Goal: Participate in discussion: Engage in conversation with other users on a specific topic

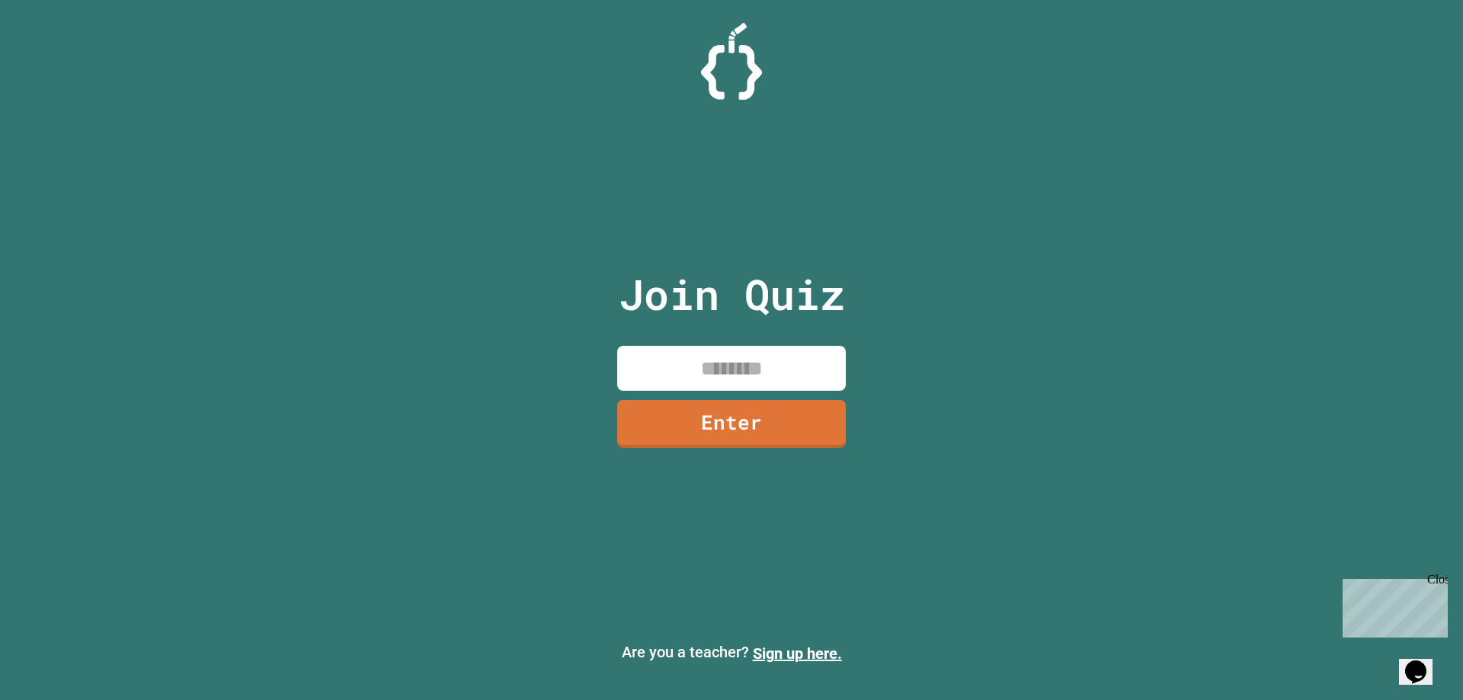
click at [778, 363] on input at bounding box center [731, 368] width 229 height 45
type input "********"
click at [843, 433] on div "Join Quiz ******** Enter" at bounding box center [732, 350] width 257 height 624
click at [798, 418] on link "Enter" at bounding box center [732, 422] width 226 height 50
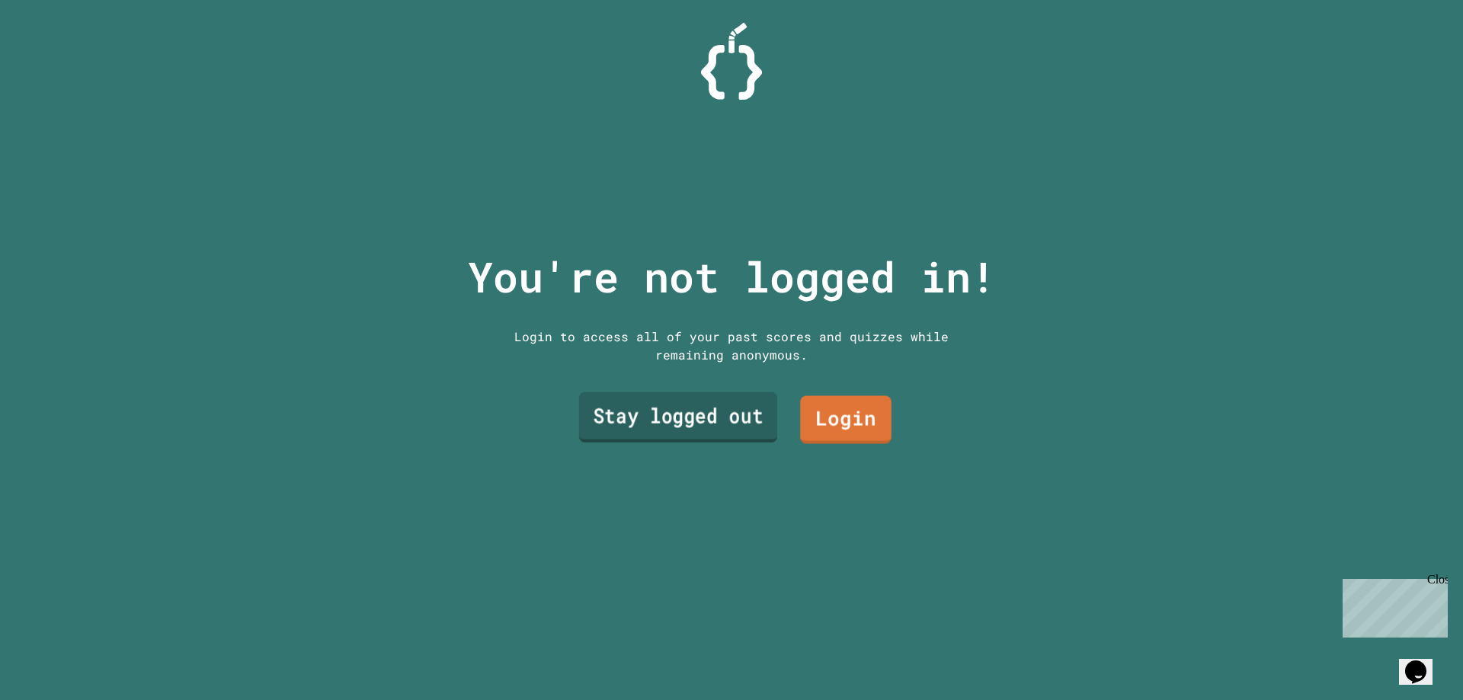
click at [730, 431] on link "Stay logged out" at bounding box center [678, 417] width 198 height 50
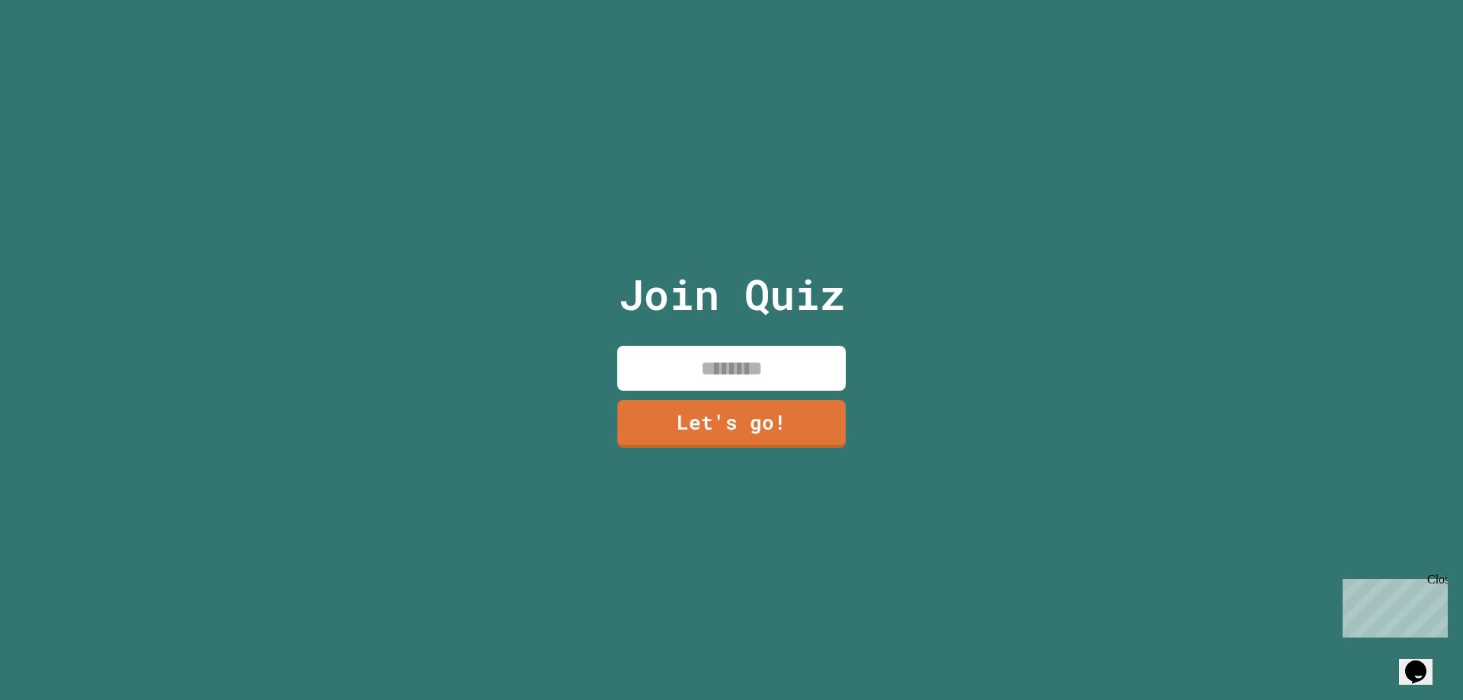
click at [735, 376] on input at bounding box center [731, 368] width 229 height 45
type input "******"
click at [741, 389] on div "Join Quiz ****** Let's go!" at bounding box center [732, 350] width 257 height 700
click at [741, 409] on link "Let's go!" at bounding box center [731, 424] width 229 height 48
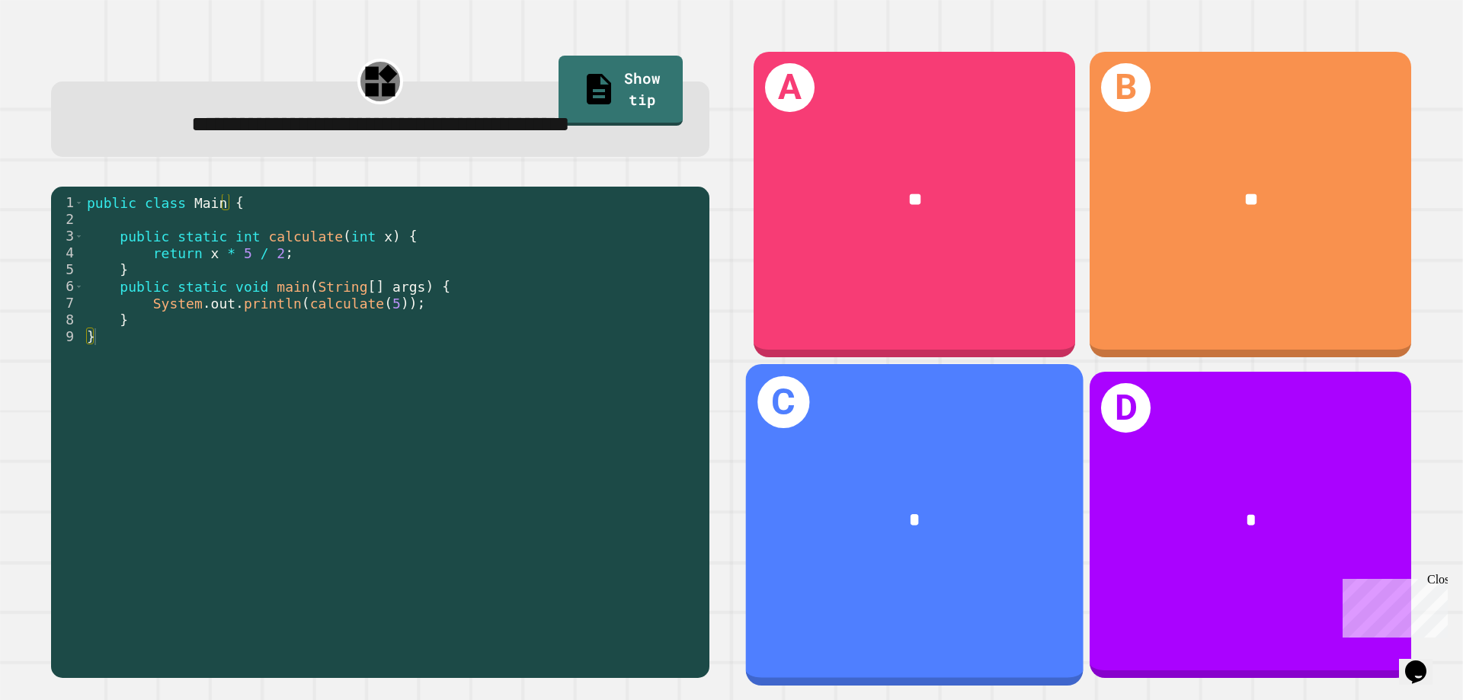
click at [799, 507] on div "*" at bounding box center [914, 521] width 263 height 28
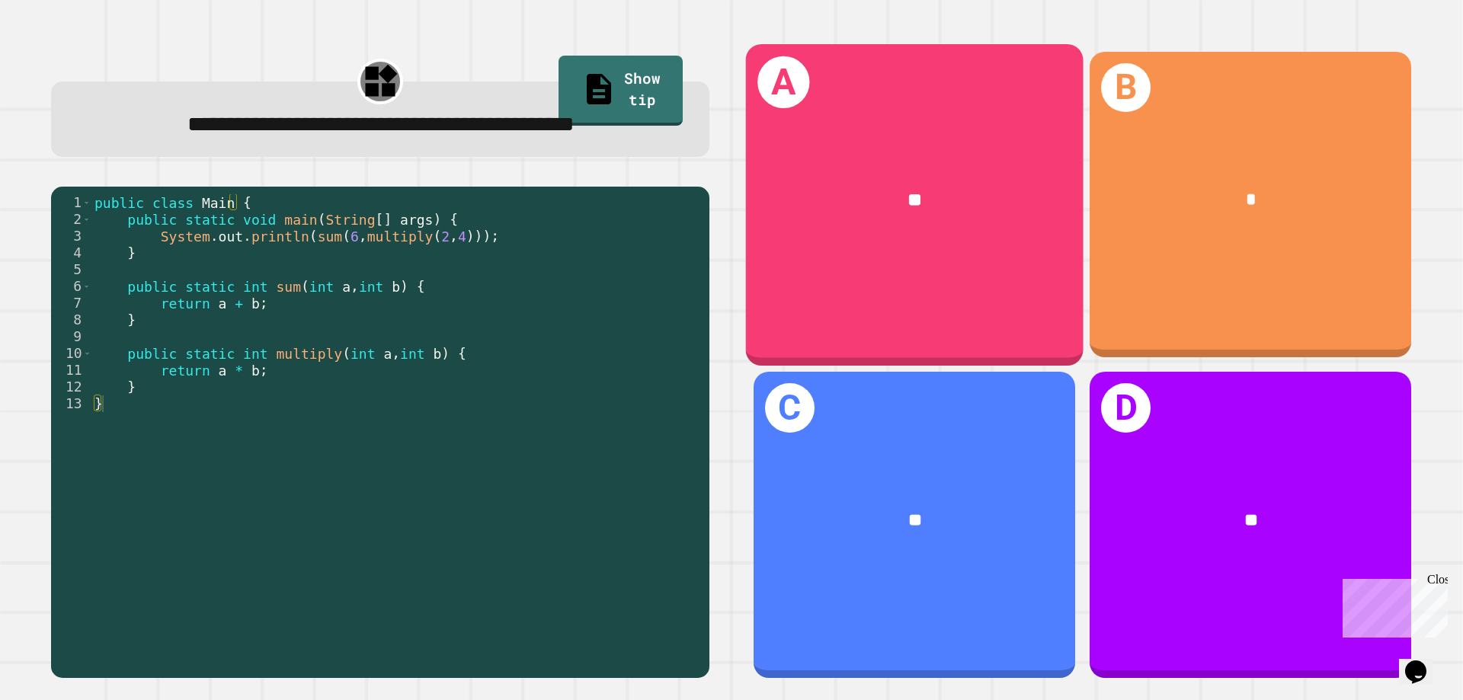
click at [923, 197] on div "**" at bounding box center [914, 200] width 263 height 28
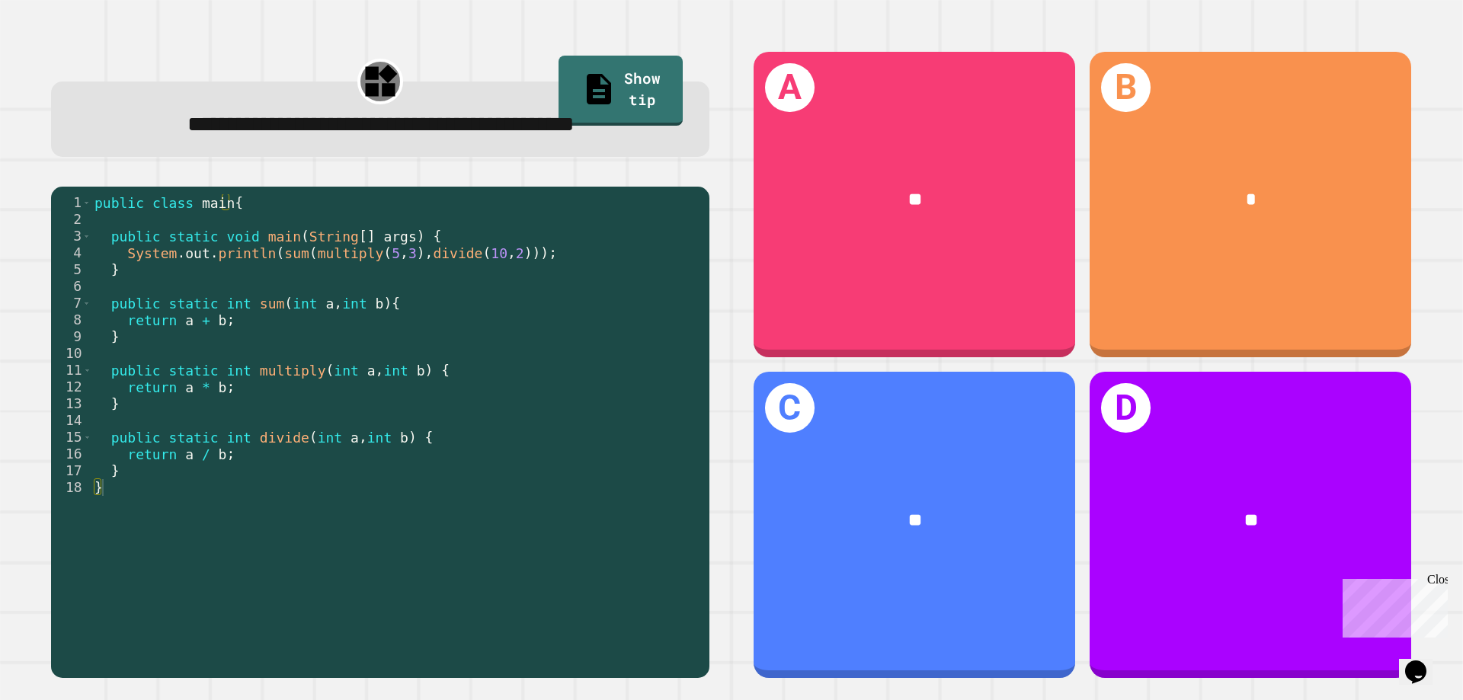
drag, startPoint x: 304, startPoint y: 357, endPoint x: 306, endPoint y: 337, distance: 20.6
click at [304, 357] on div "public class main { public static void main ( String [ ] args ) { System . out …" at bounding box center [396, 412] width 610 height 436
click at [308, 309] on div "public class main { public static void main ( String [ ] args ) { System . out …" at bounding box center [396, 412] width 610 height 436
click at [296, 404] on div "public class main { public static void main ( String [ ] args ) { System . out …" at bounding box center [396, 412] width 610 height 436
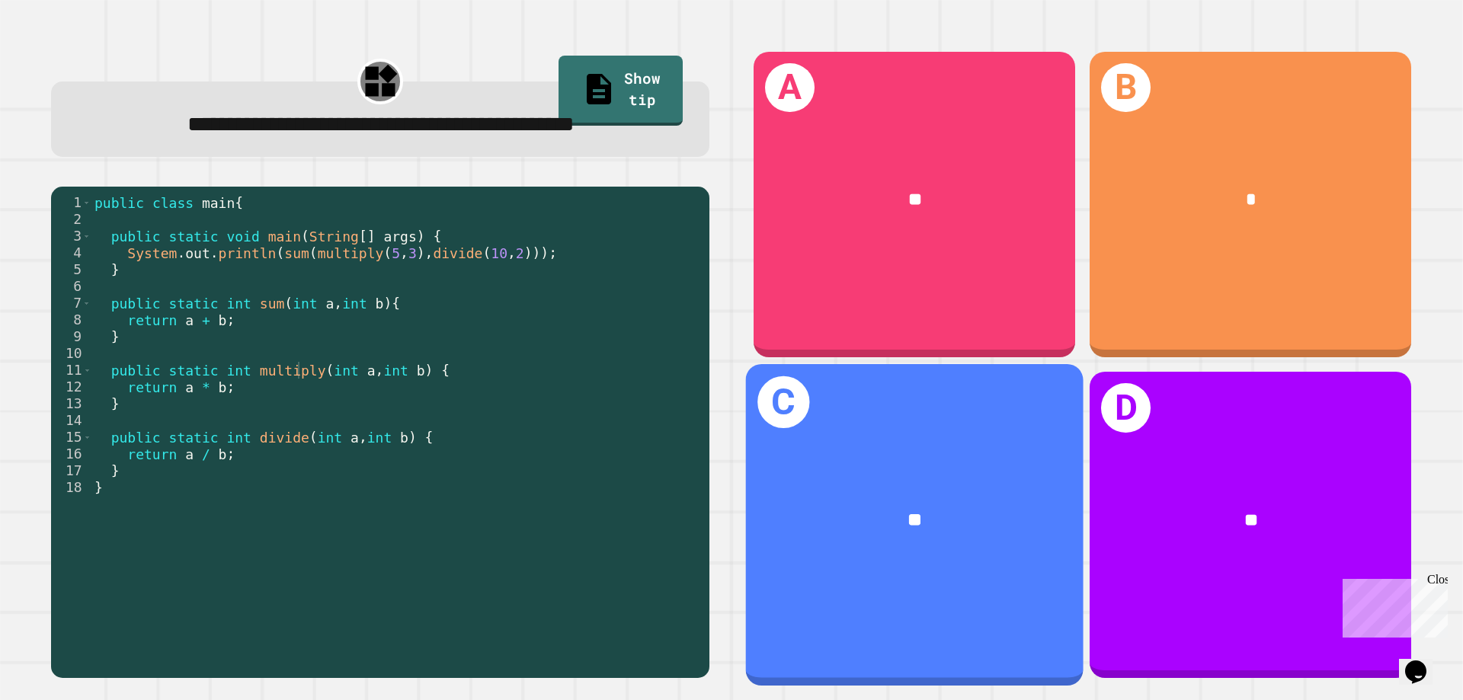
click at [950, 449] on div "C **" at bounding box center [915, 525] width 338 height 322
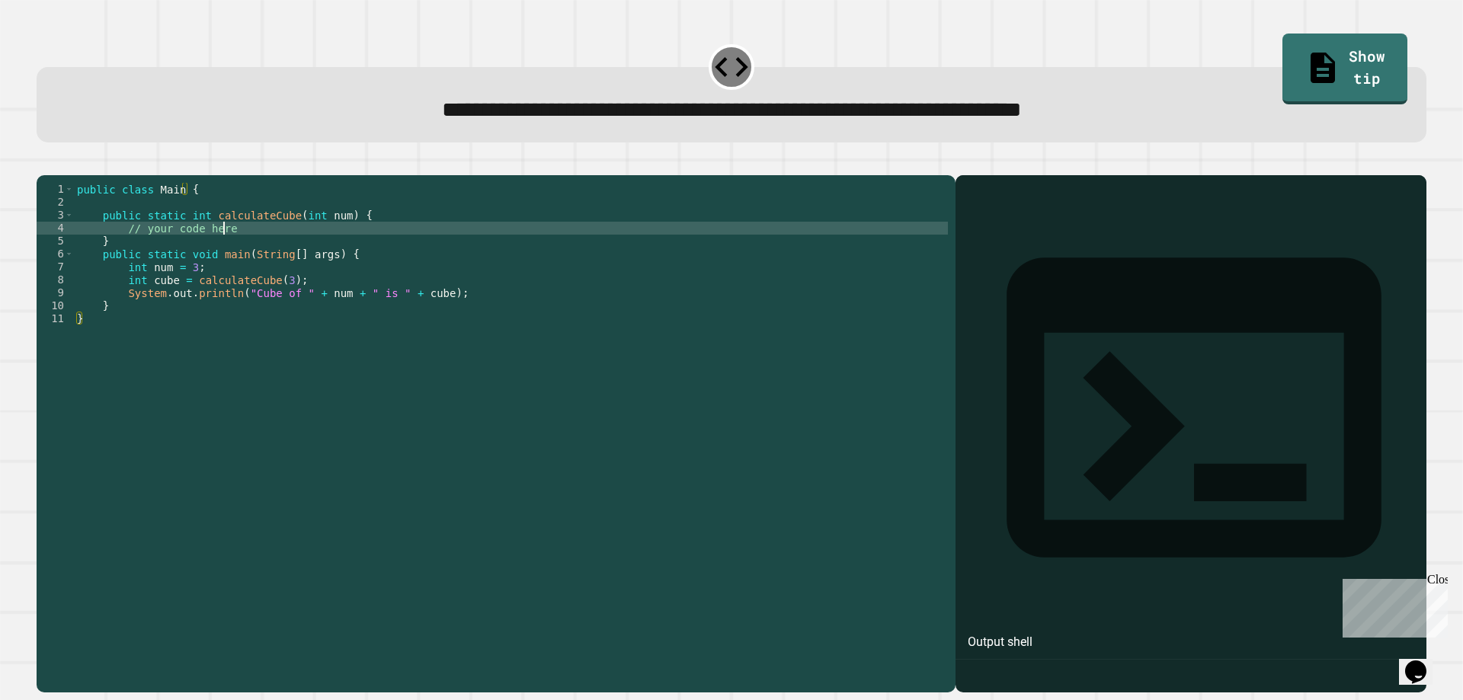
click at [251, 251] on div "public class Main { public static int calculateCube ( int num ) { // your code …" at bounding box center [511, 416] width 874 height 466
click at [250, 251] on div "public class Main { public static int calculateCube ( int num ) { // your code …" at bounding box center [511, 416] width 874 height 466
click at [194, 255] on div "public class Main { public static int calculateCube ( int num ) { // your code …" at bounding box center [511, 403] width 874 height 440
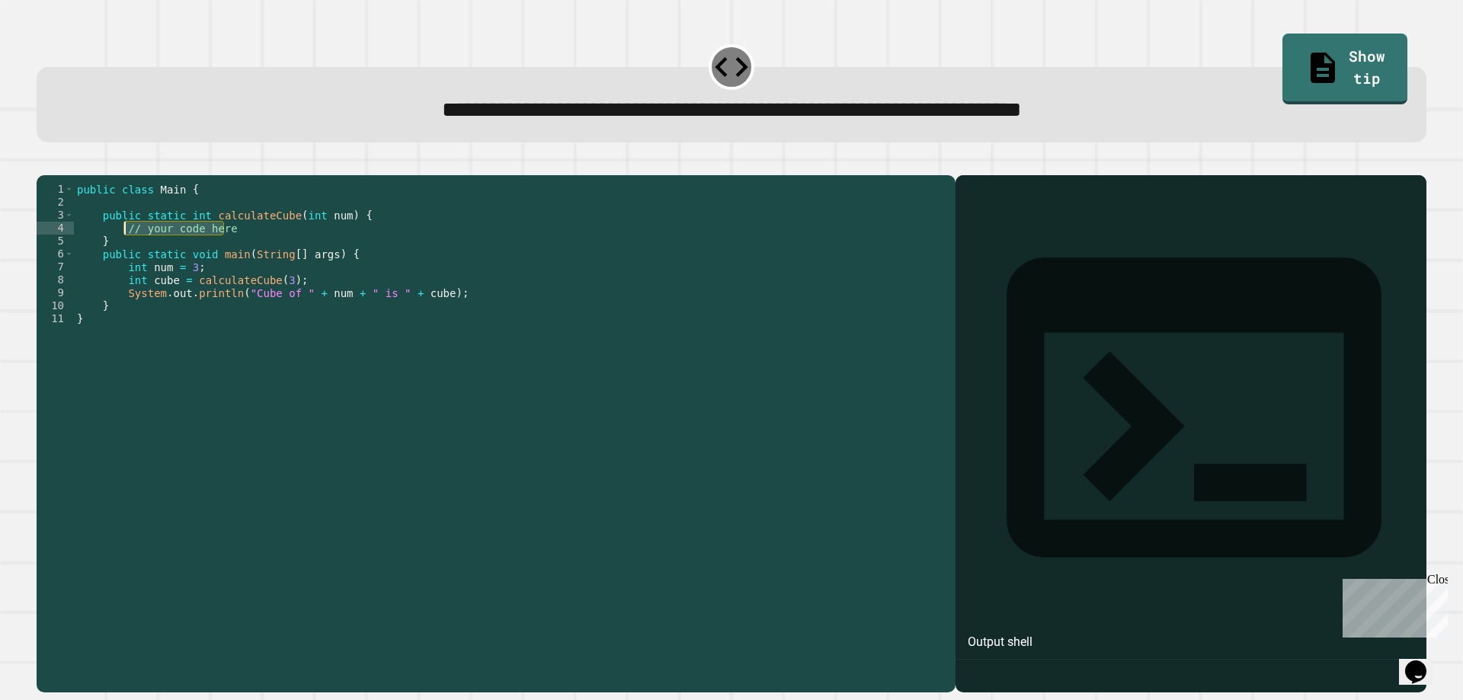
drag, startPoint x: 226, startPoint y: 253, endPoint x: 124, endPoint y: 249, distance: 102.2
click at [124, 249] on div "public class Main { public static int calculateCube ( int num ) { // your code …" at bounding box center [511, 416] width 874 height 466
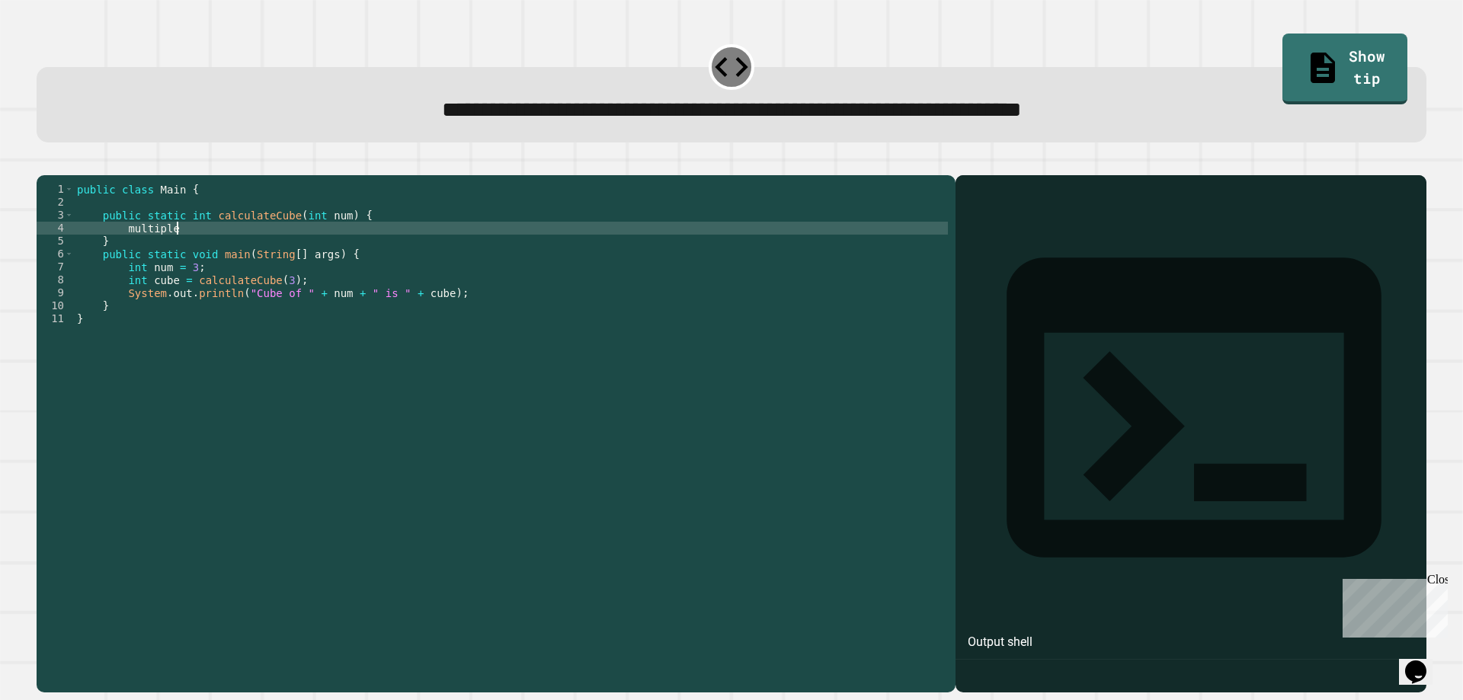
scroll to position [0, 6]
click at [1326, 68] on link "Show tip" at bounding box center [1345, 67] width 123 height 74
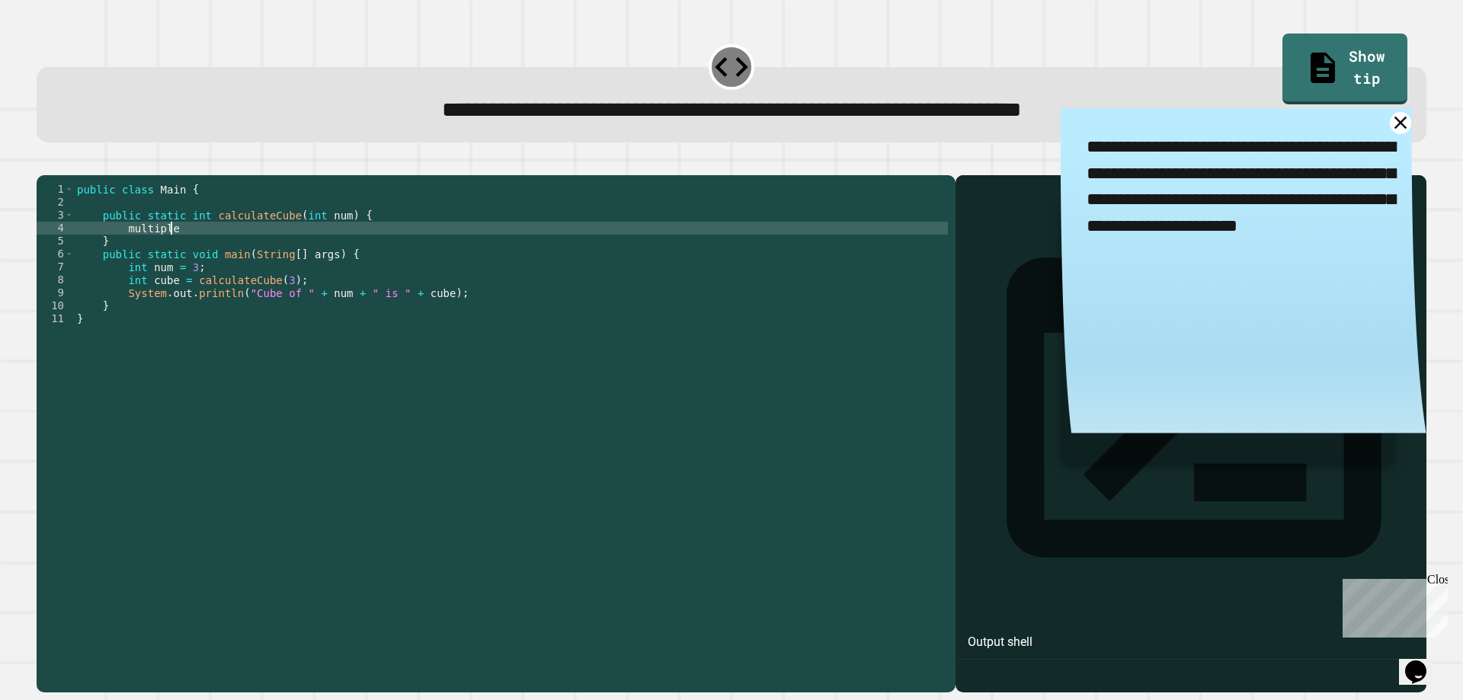
click at [173, 251] on div "public class Main { public static int calculateCube ( int num ) { multiple } pu…" at bounding box center [511, 416] width 874 height 466
click at [176, 251] on div "public class Main { public static int calculateCube ( int num ) { multiple } pu…" at bounding box center [511, 416] width 874 height 466
type textarea "*"
click at [442, 235] on div "public class Main { public static int calculateCube ( int num ) { return = ( nu…" at bounding box center [511, 416] width 874 height 466
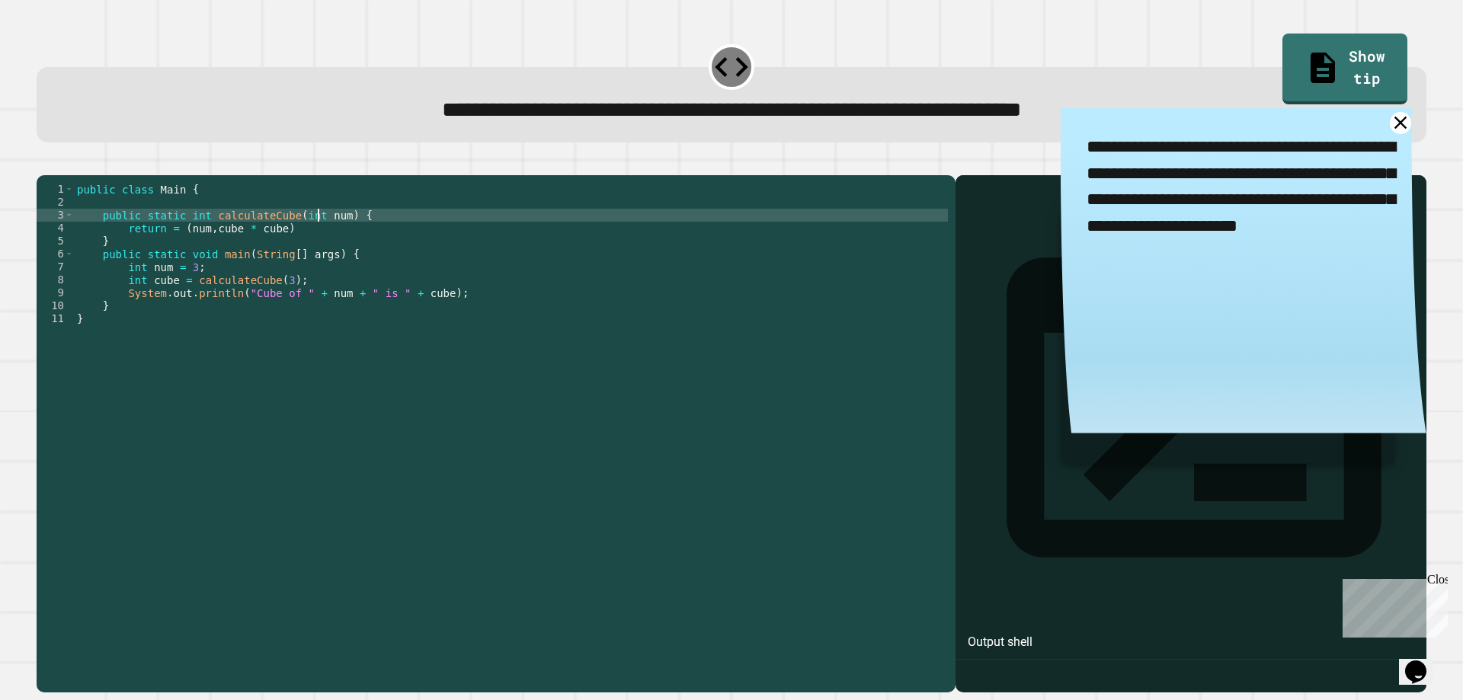
click at [316, 242] on div "public class Main { public static int calculateCube ( int num ) { return = ( nu…" at bounding box center [511, 416] width 874 height 466
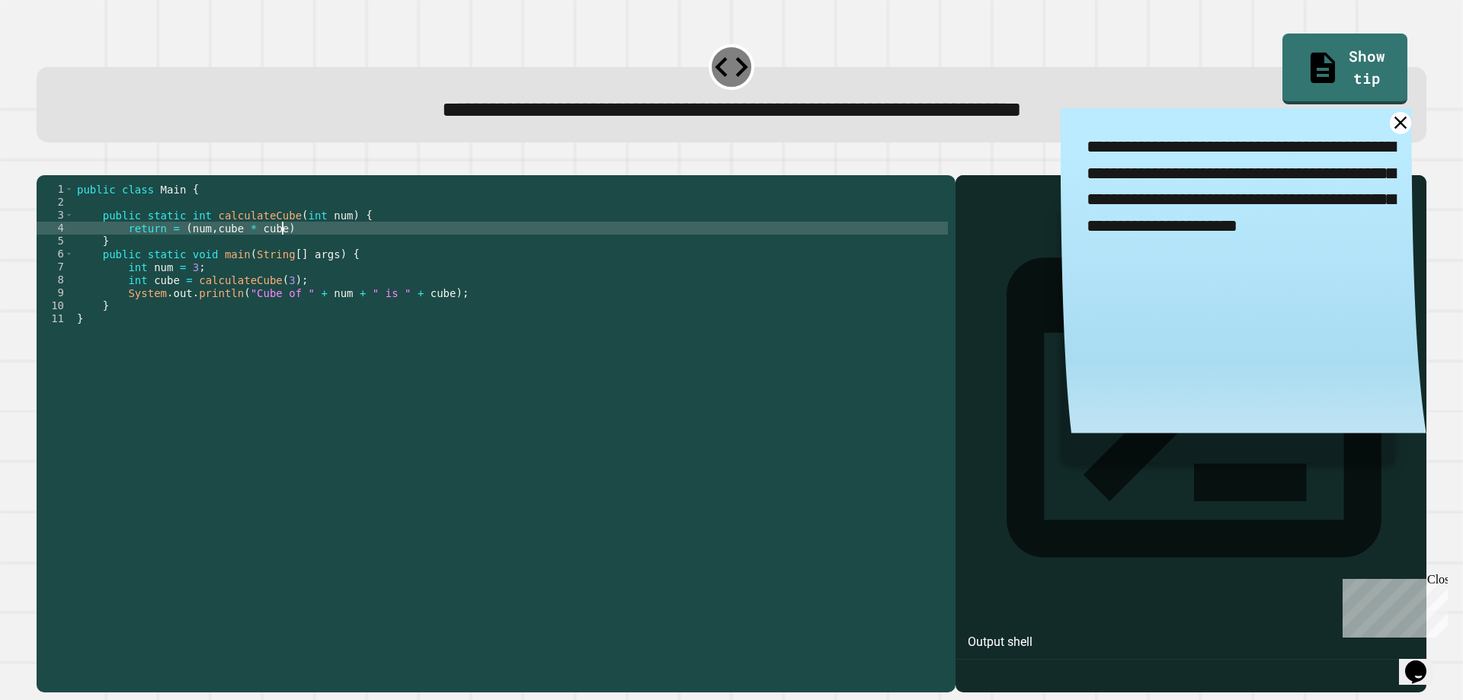
click at [316, 245] on div "public class Main { public static int calculateCube ( int num ) { return = ( nu…" at bounding box center [511, 416] width 874 height 466
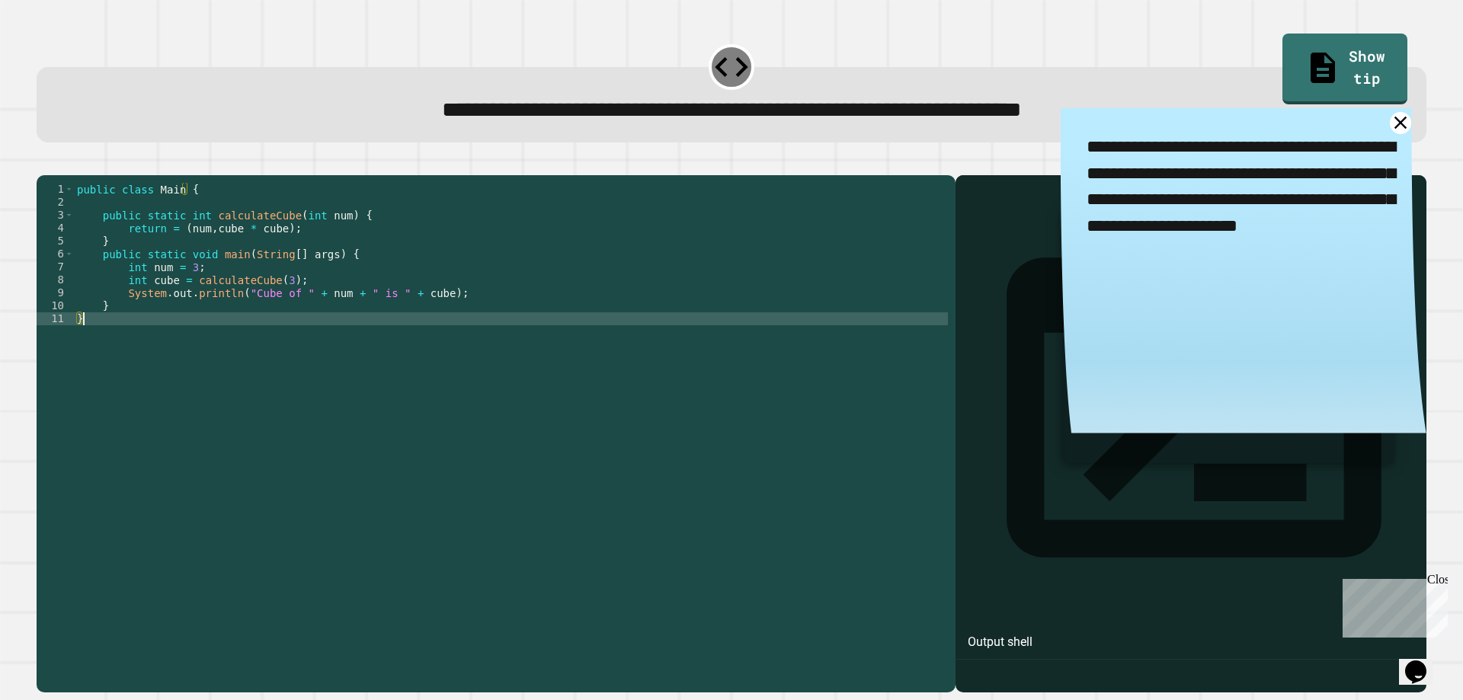
click at [482, 543] on div "public class Main { public static int calculateCube ( int num ) { return = ( nu…" at bounding box center [511, 416] width 874 height 466
click at [1393, 128] on icon at bounding box center [1400, 122] width 15 height 15
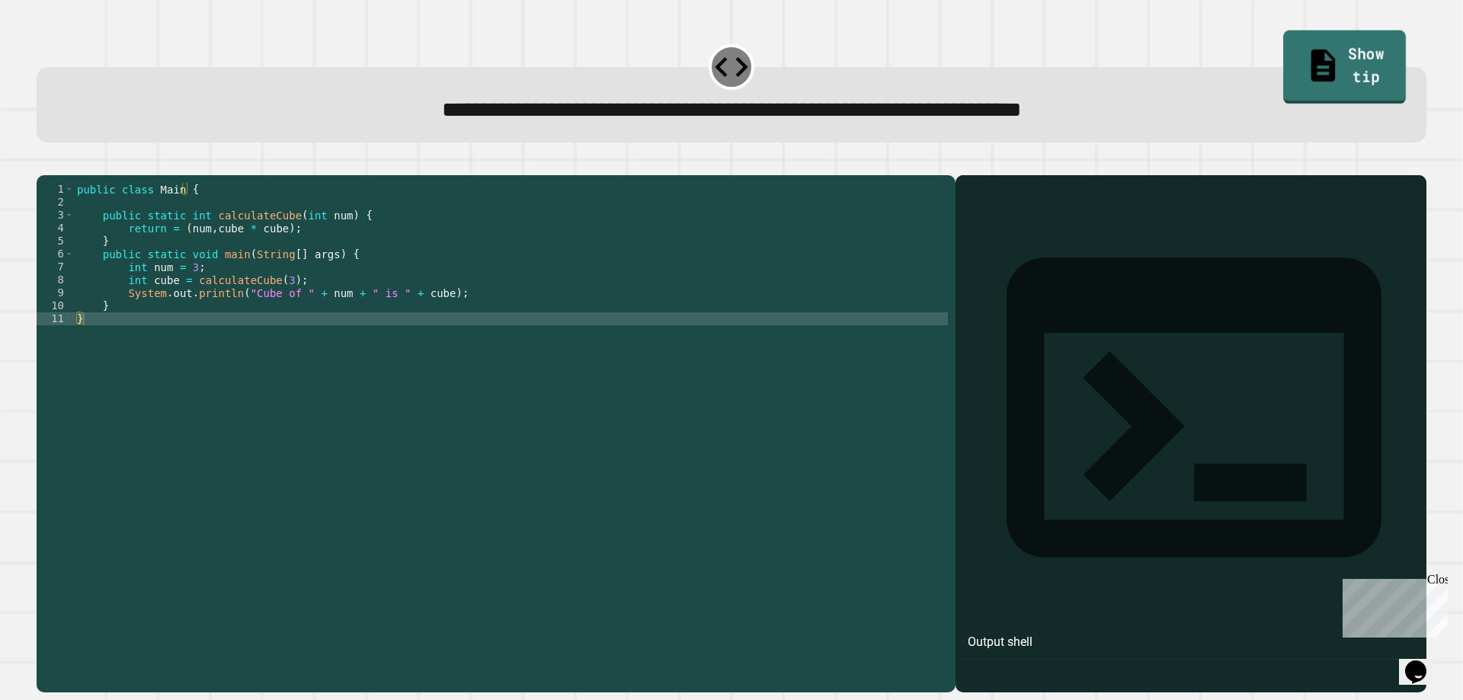
click at [1328, 72] on link "Show tip" at bounding box center [1345, 67] width 123 height 74
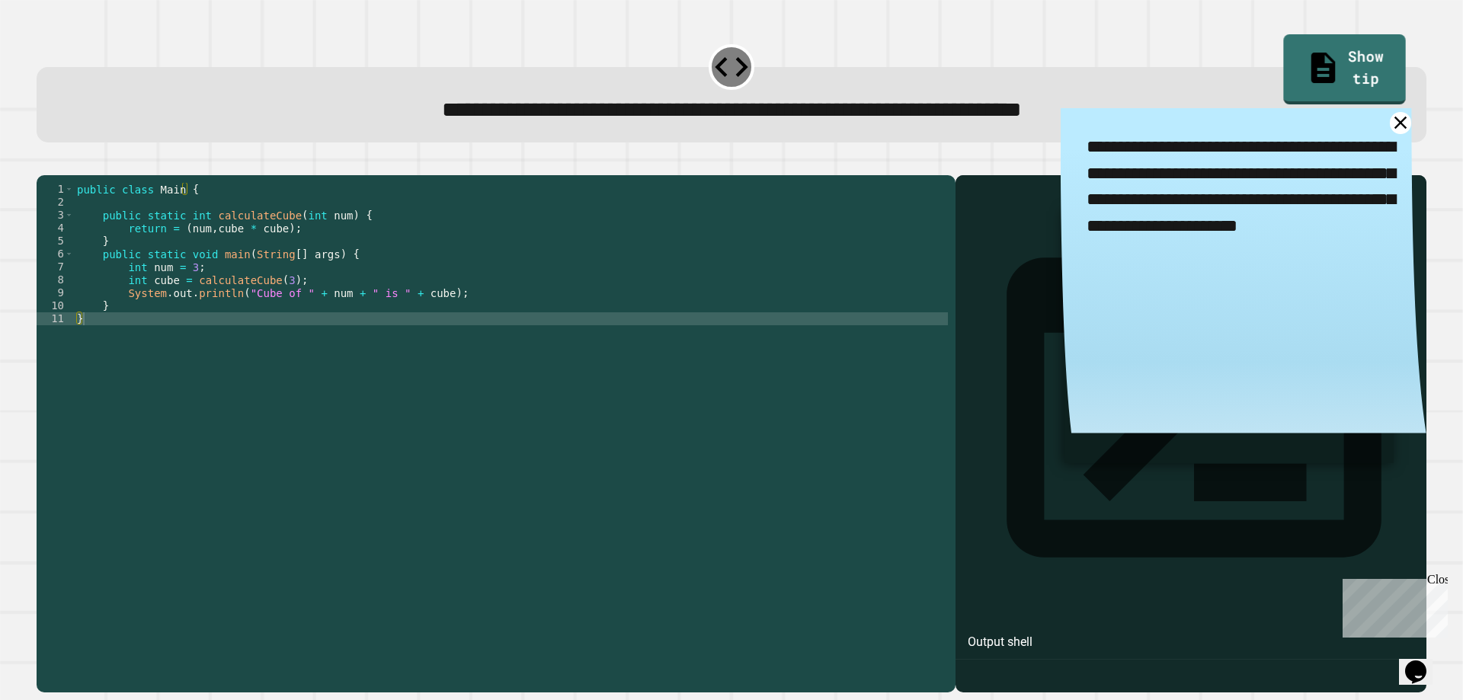
click at [783, 175] on div at bounding box center [732, 166] width 1390 height 18
click at [417, 157] on div "* 1 2 3 4 5 6 7 8 9 10 11 public class Main { public static int calculateCube (…" at bounding box center [731, 425] width 1404 height 550
drag, startPoint x: 766, startPoint y: 164, endPoint x: 770, endPoint y: 177, distance: 13.7
click at [770, 175] on div at bounding box center [732, 166] width 1390 height 18
click at [884, 415] on div "public class Main { public static int calculateCube ( int num ) { return = ( nu…" at bounding box center [511, 416] width 874 height 466
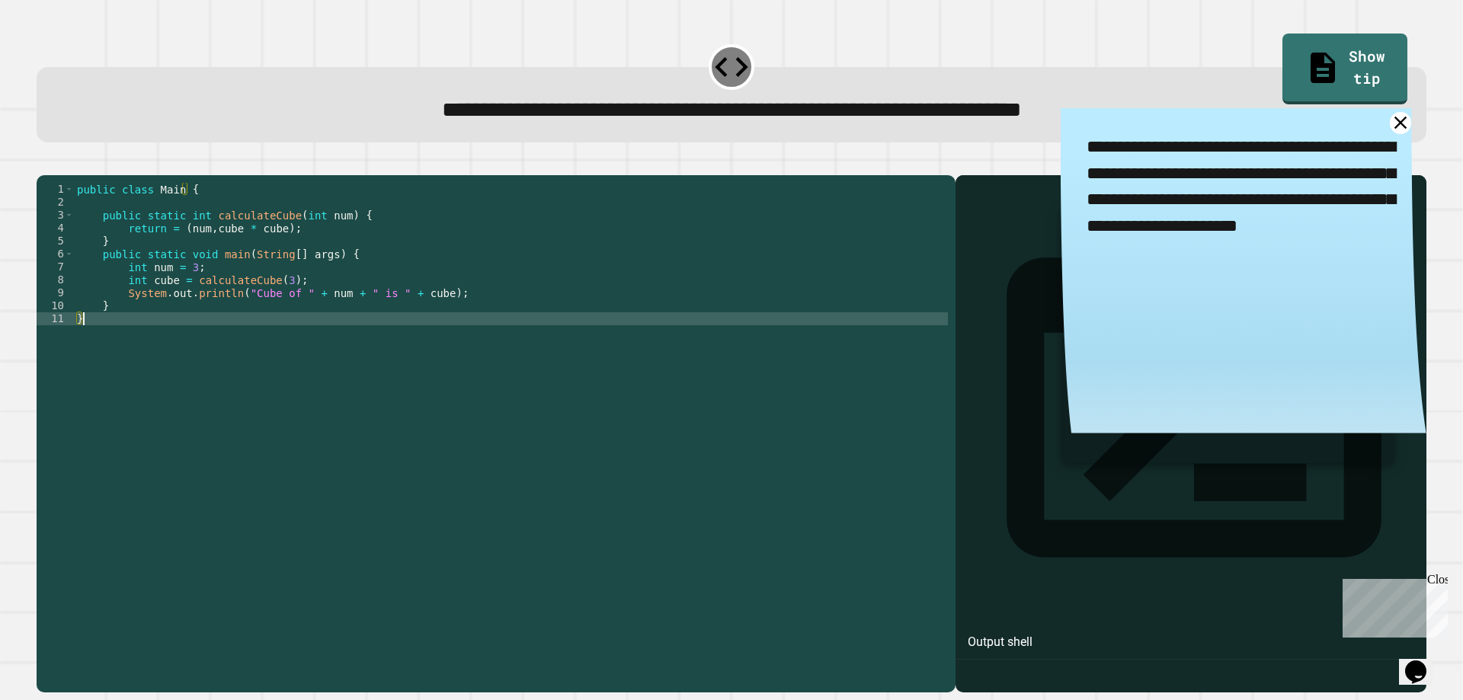
click at [43, 171] on div at bounding box center [732, 166] width 1390 height 18
click at [44, 163] on icon "button" at bounding box center [44, 163] width 0 height 0
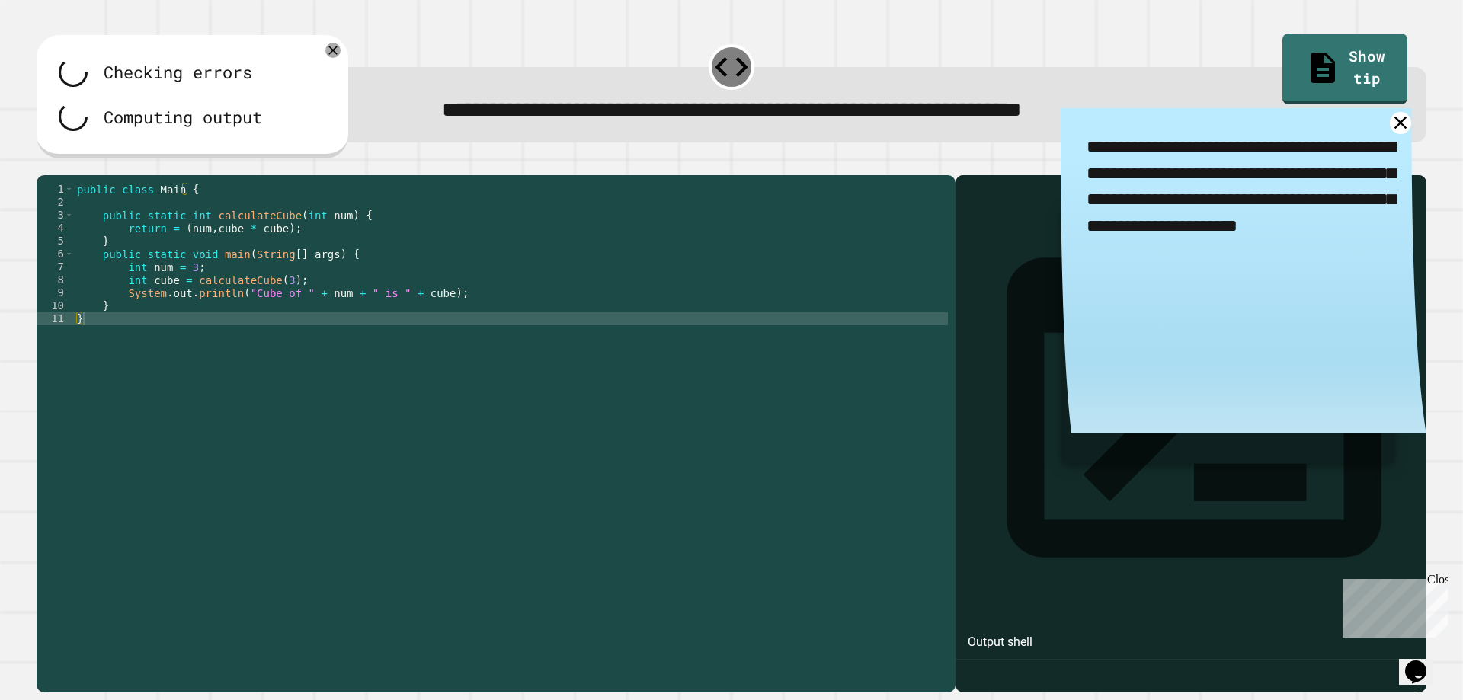
click at [56, 171] on div at bounding box center [732, 166] width 1390 height 18
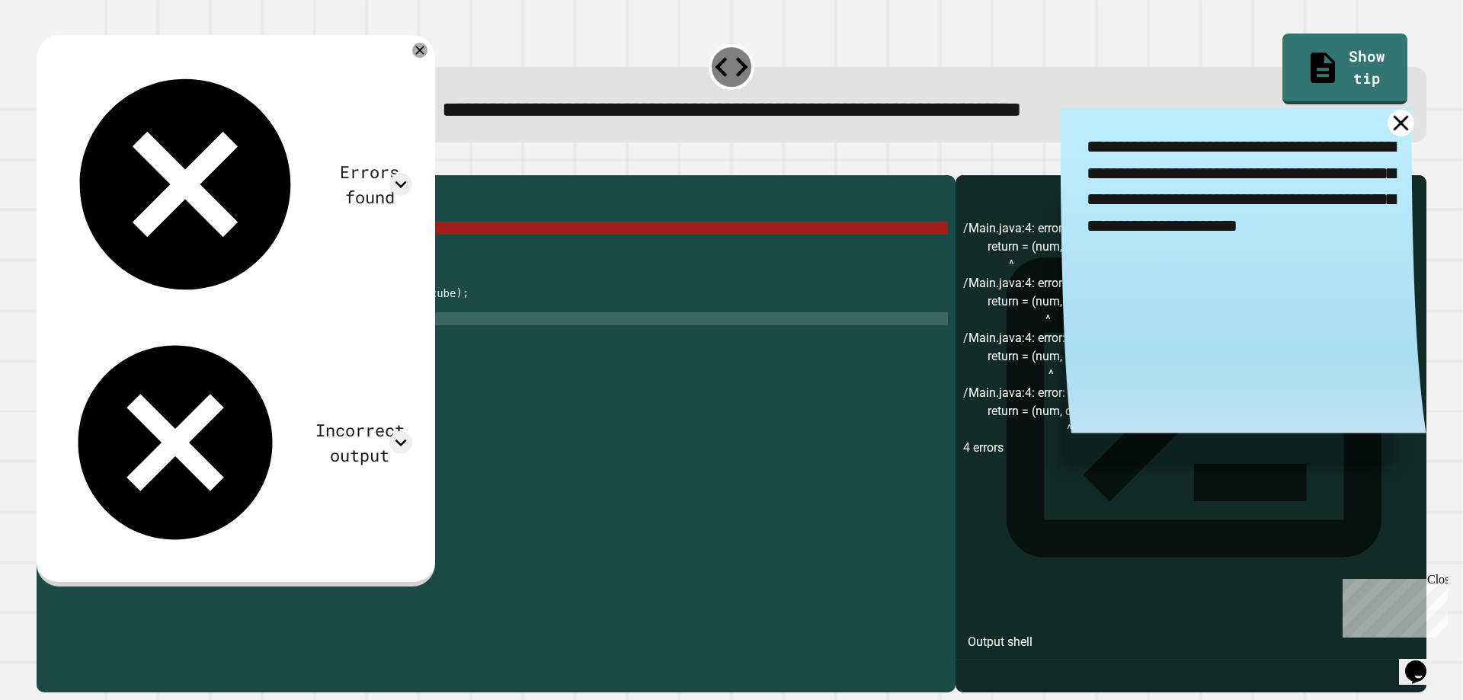
click at [1388, 123] on icon at bounding box center [1401, 123] width 27 height 27
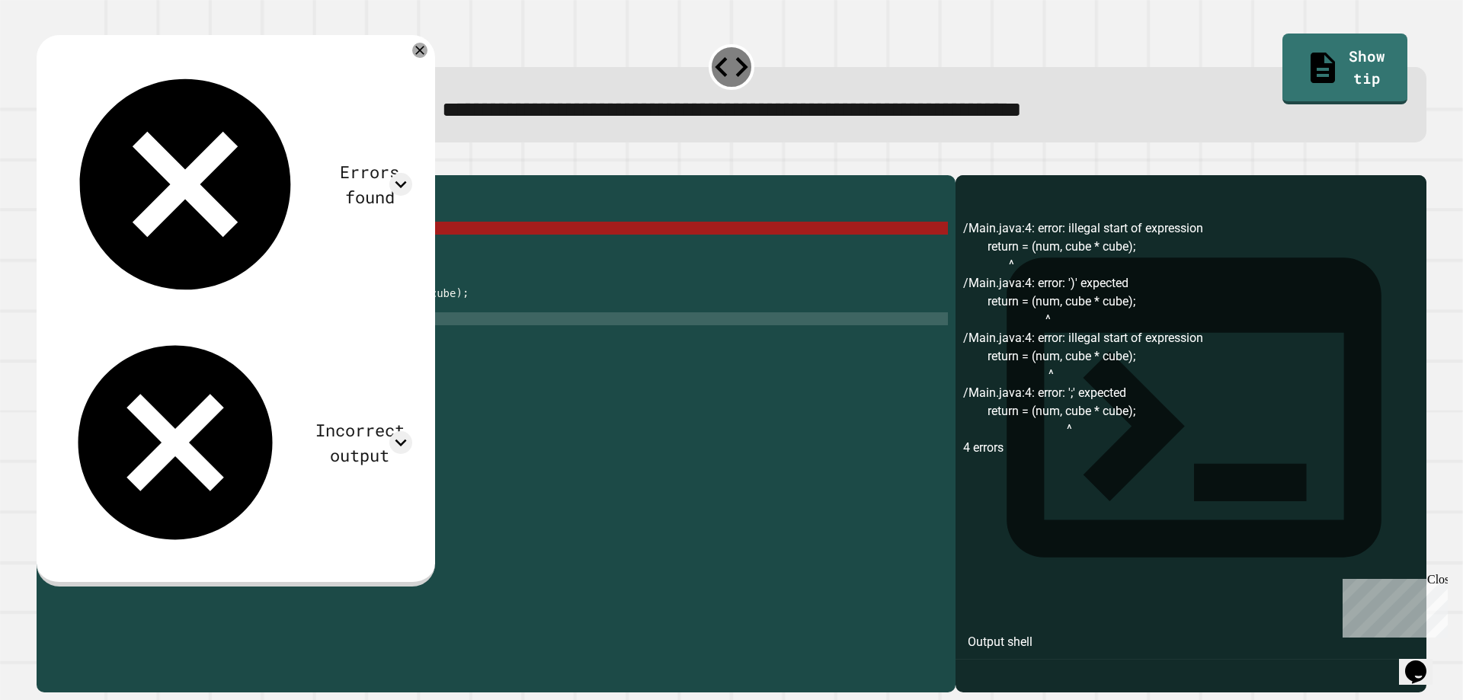
click at [371, 276] on div "public class Main { public static int calculateCube ( int num ) { return = ( nu…" at bounding box center [511, 416] width 874 height 466
click at [289, 251] on div "public class Main { public static int calculateCube ( int num ) { return = ( nu…" at bounding box center [511, 416] width 874 height 466
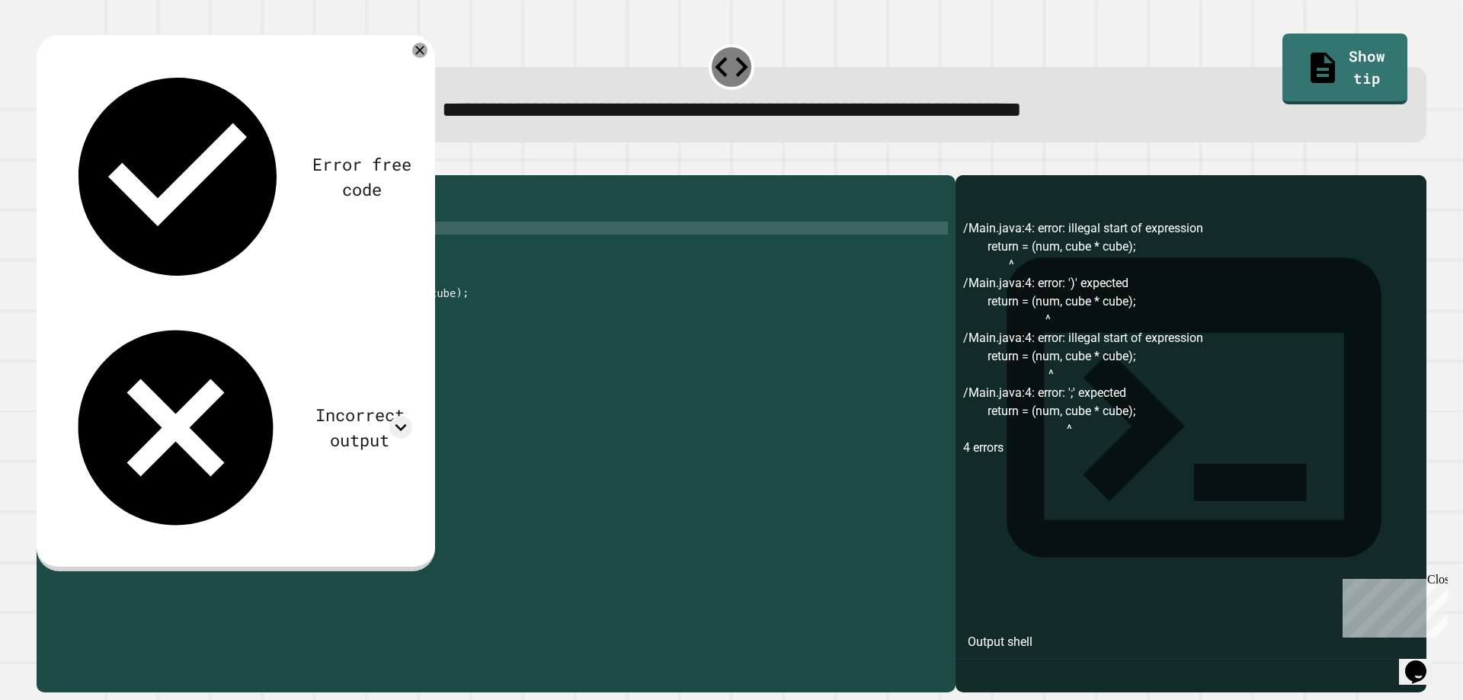
click at [44, 163] on icon "button" at bounding box center [44, 163] width 0 height 0
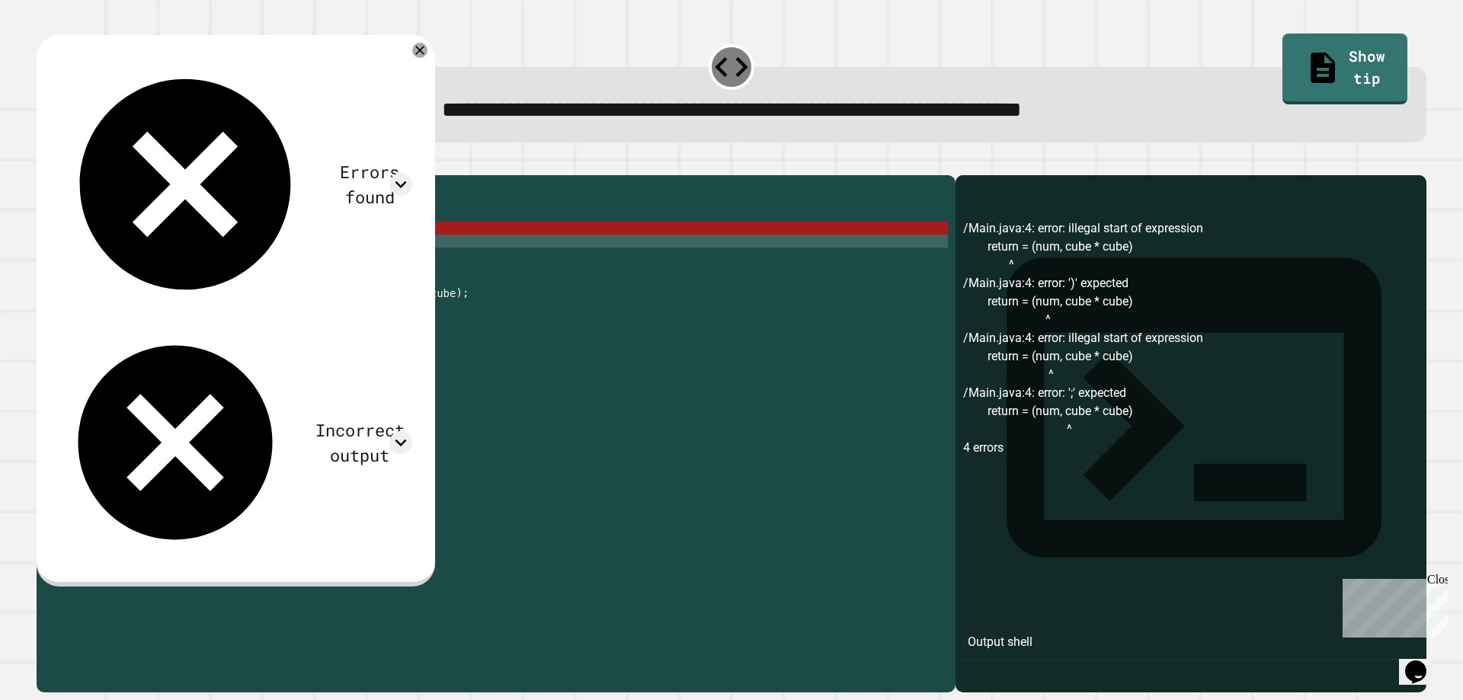
click at [354, 261] on div "public class Main { public static int calculateCube ( int num ) { return = ( nu…" at bounding box center [511, 416] width 874 height 466
click at [73, 325] on div "11" at bounding box center [55, 318] width 37 height 13
click at [202, 250] on div "public class Main { public static int calculateCube ( int num ) { return = ( nu…" at bounding box center [511, 416] width 874 height 466
click at [217, 253] on div "public class Main { public static int calculateCube ( int num ) { return = ( nu…" at bounding box center [511, 416] width 874 height 466
click at [212, 251] on div "public class Main { public static int calculateCube ( int num ) { return = ( nu…" at bounding box center [511, 416] width 874 height 466
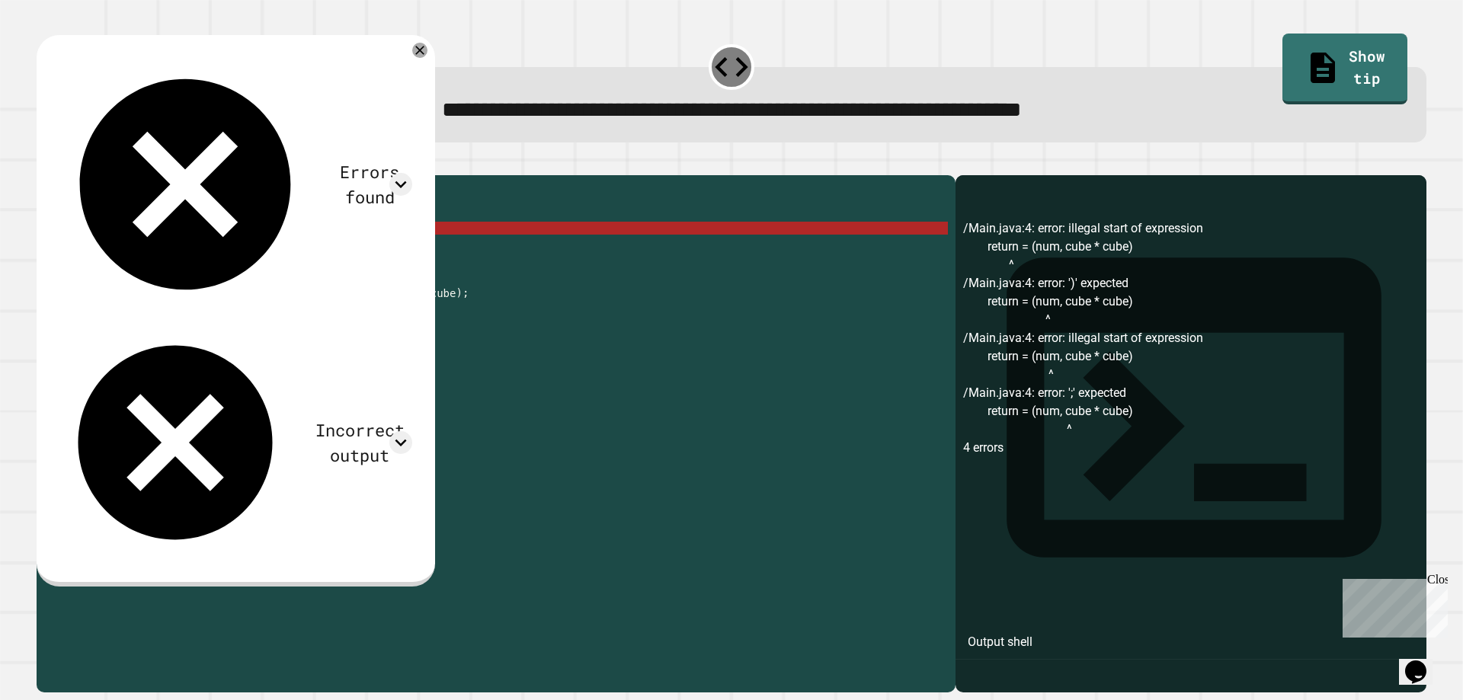
scroll to position [0, 10]
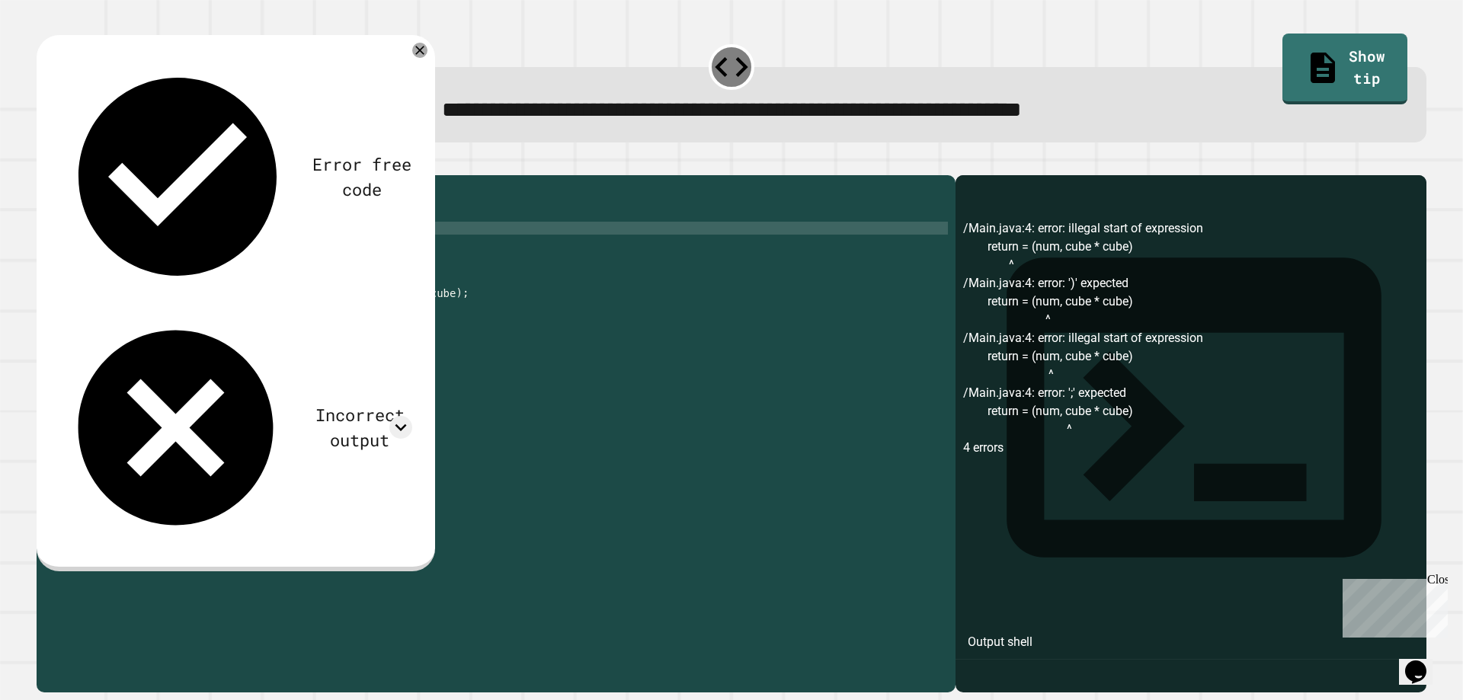
click at [279, 256] on div "public class Main { public static int calculateCube ( int num ) { return = ( nu…" at bounding box center [511, 416] width 874 height 466
type textarea "**********"
click at [57, 159] on div "**********" at bounding box center [731, 425] width 1404 height 550
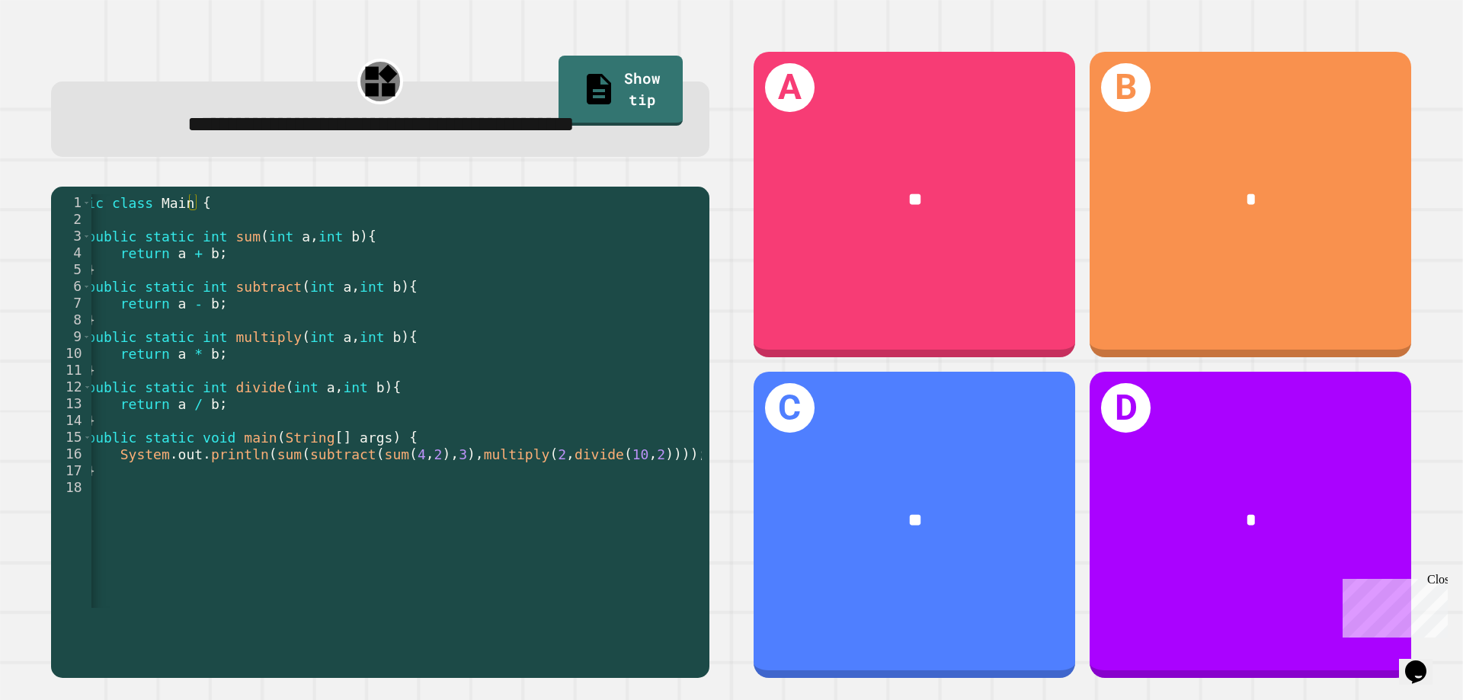
scroll to position [0, 40]
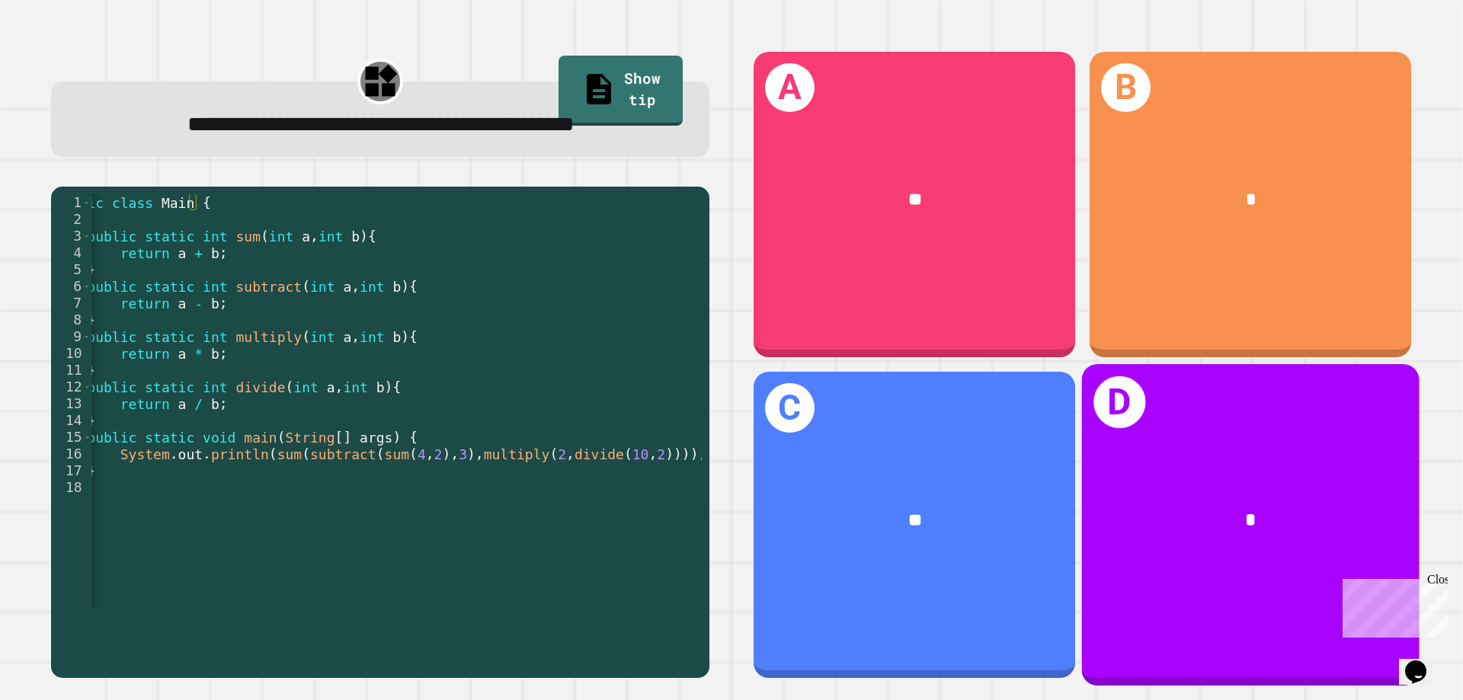
click at [1329, 470] on div "*" at bounding box center [1251, 521] width 338 height 102
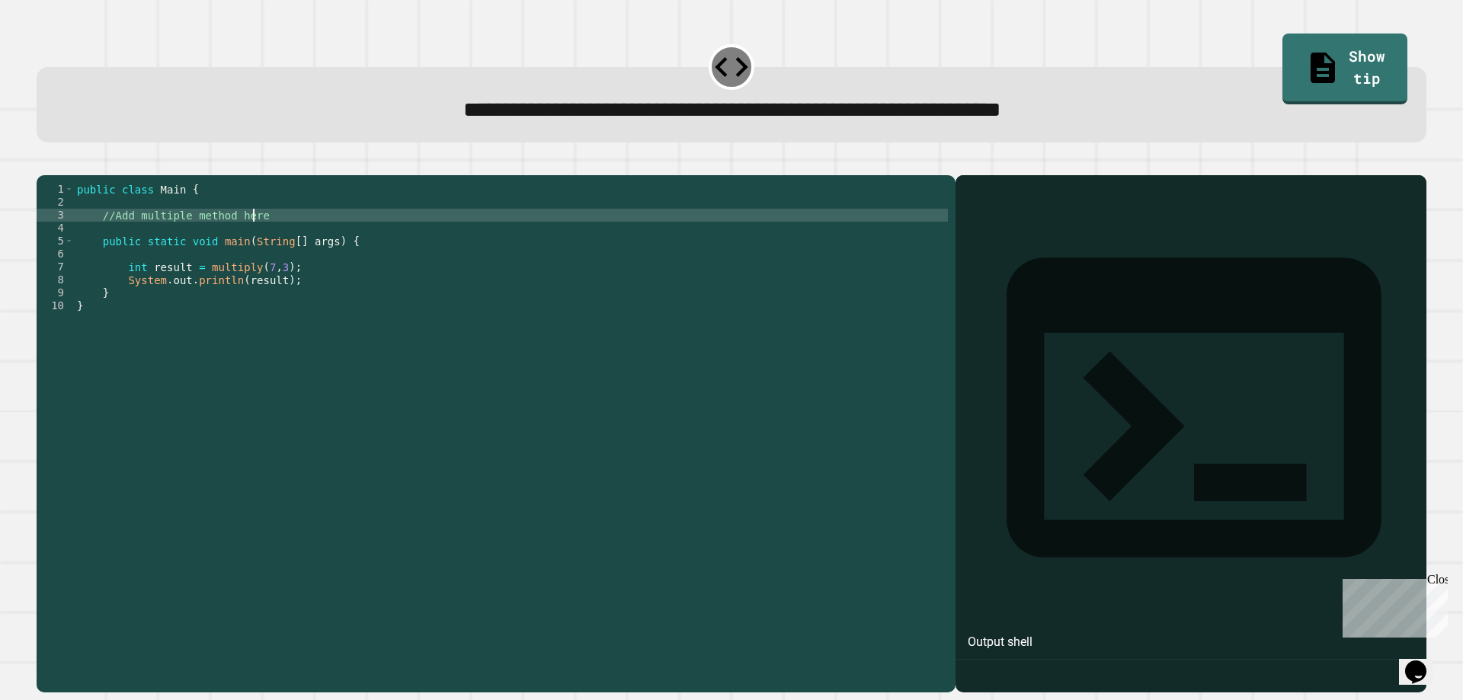
click at [267, 235] on div "public class Main { //Add multiple method here public static void main ( String…" at bounding box center [511, 416] width 874 height 466
click at [242, 237] on div "public class Main { //Add multiple method here public static void main ( String…" at bounding box center [511, 403] width 874 height 440
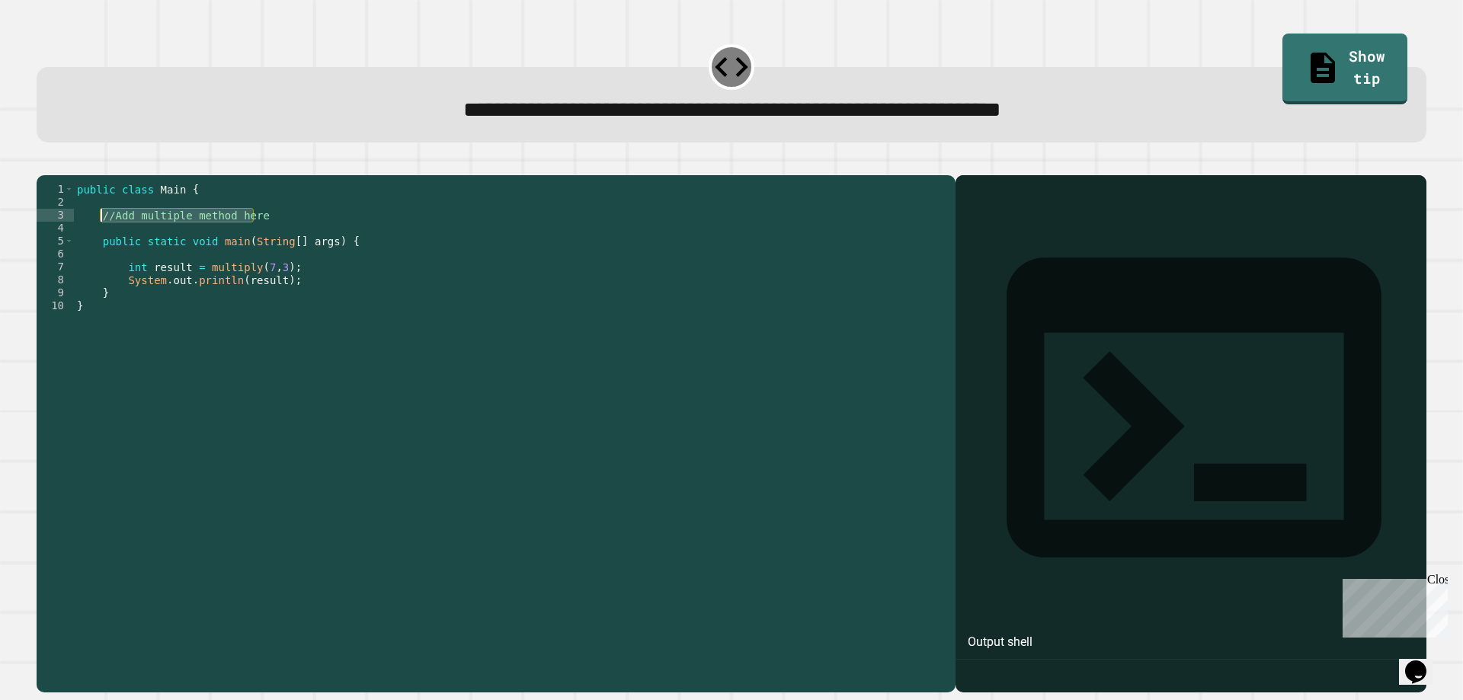
drag, startPoint x: 257, startPoint y: 242, endPoint x: 98, endPoint y: 240, distance: 159.3
click at [98, 240] on div "public class Main { //Add multiple method here public static void main ( String…" at bounding box center [511, 416] width 874 height 466
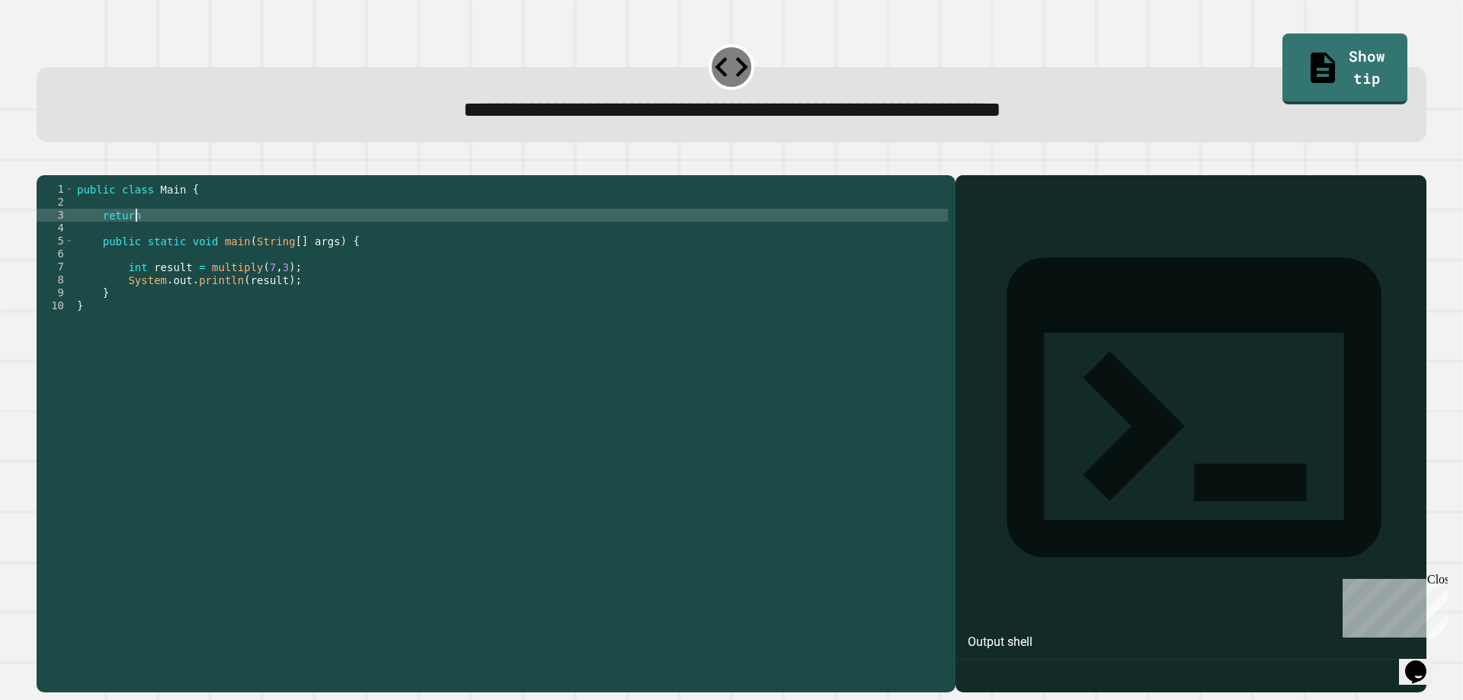
scroll to position [0, 3]
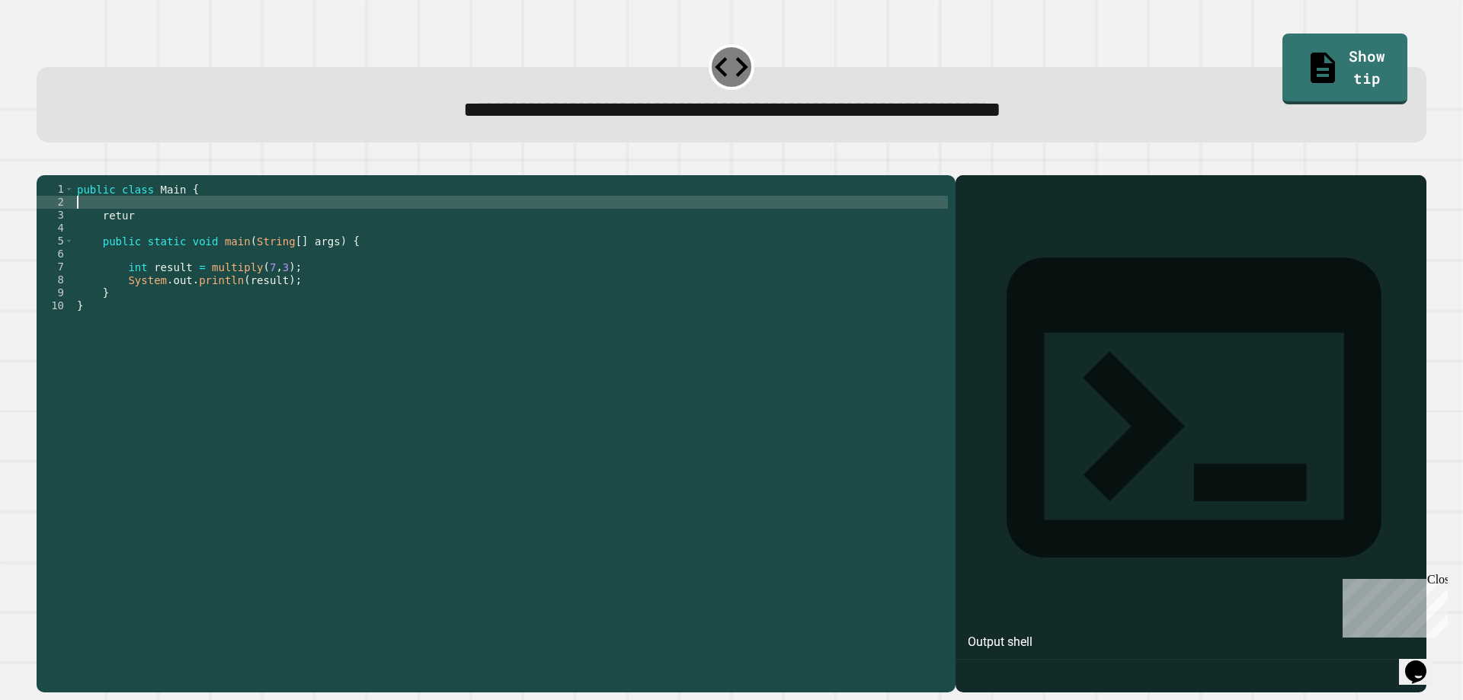
click at [112, 219] on div "public class Main { retur public static void main ( String [ ] args ) { int res…" at bounding box center [511, 416] width 874 height 466
click at [123, 209] on div "public class Main { retur public static void main ( String [ ] args ) { int res…" at bounding box center [511, 416] width 874 height 466
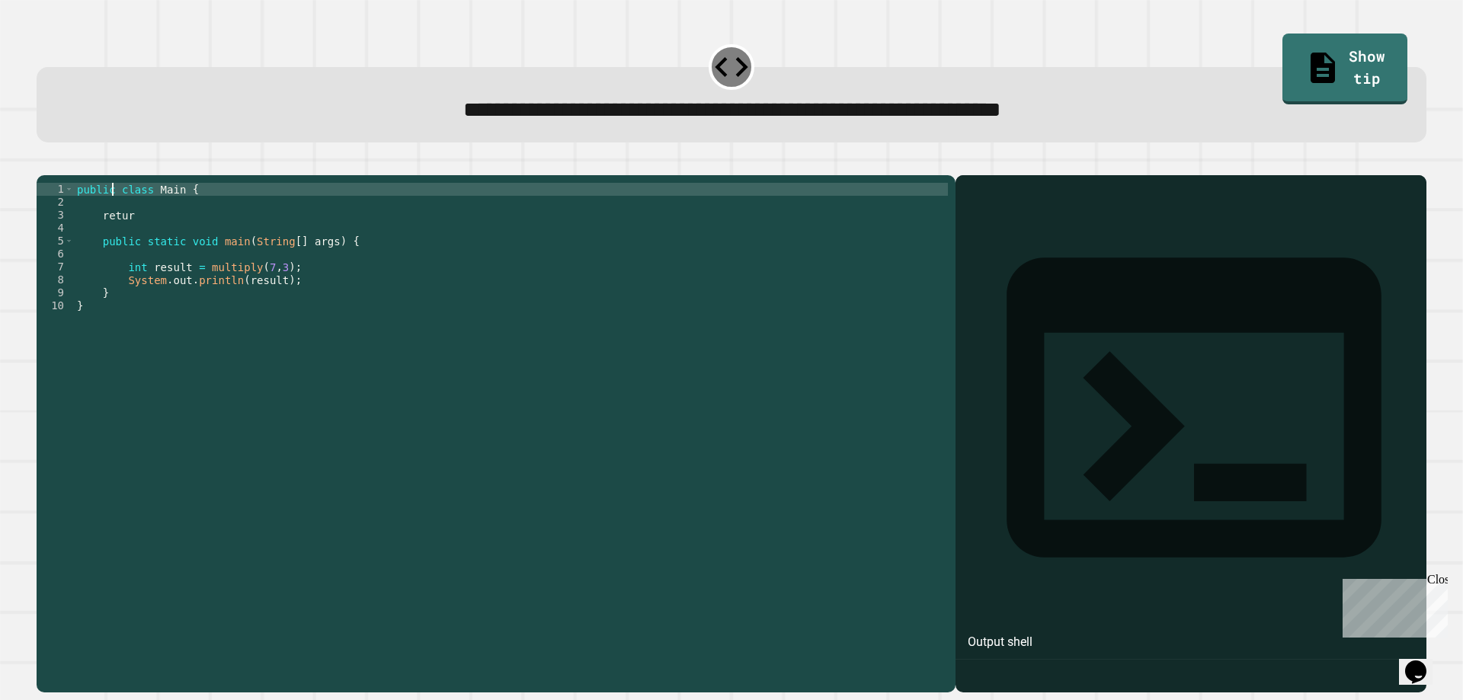
click at [110, 211] on div "public class Main { retur public static void main ( String [ ] args ) { int res…" at bounding box center [511, 416] width 874 height 466
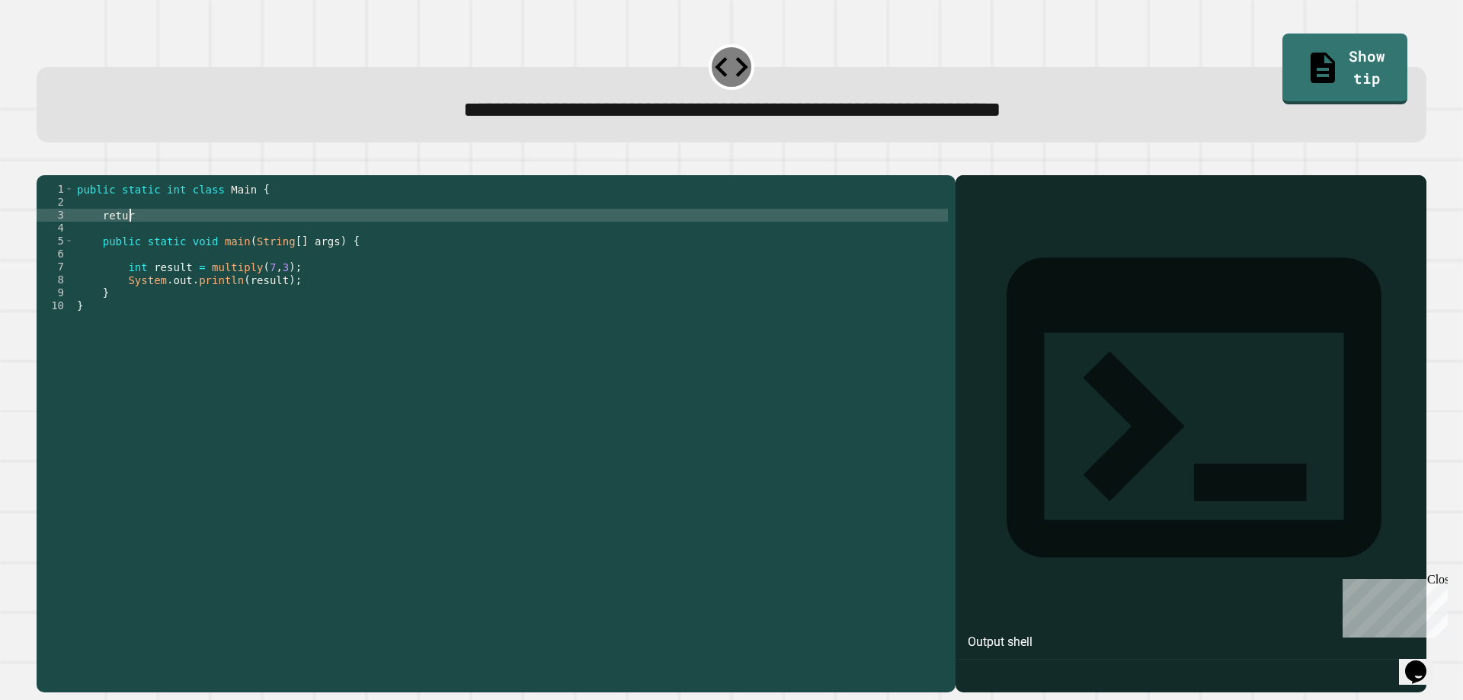
click at [268, 233] on div "public static int class Main { retur public static void main ( String [ ] args …" at bounding box center [511, 416] width 874 height 466
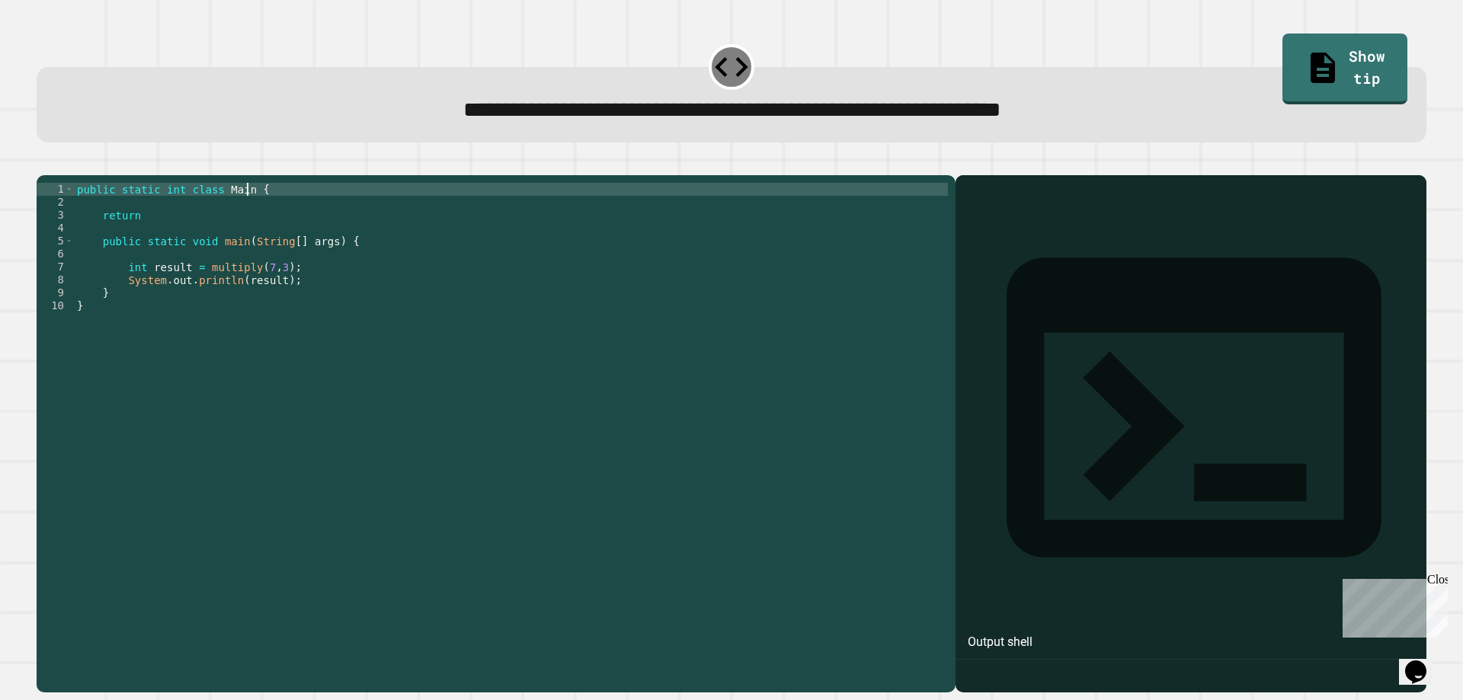
click at [248, 211] on div "public static int class Main { return public static void main ( String [ ] args…" at bounding box center [511, 416] width 874 height 466
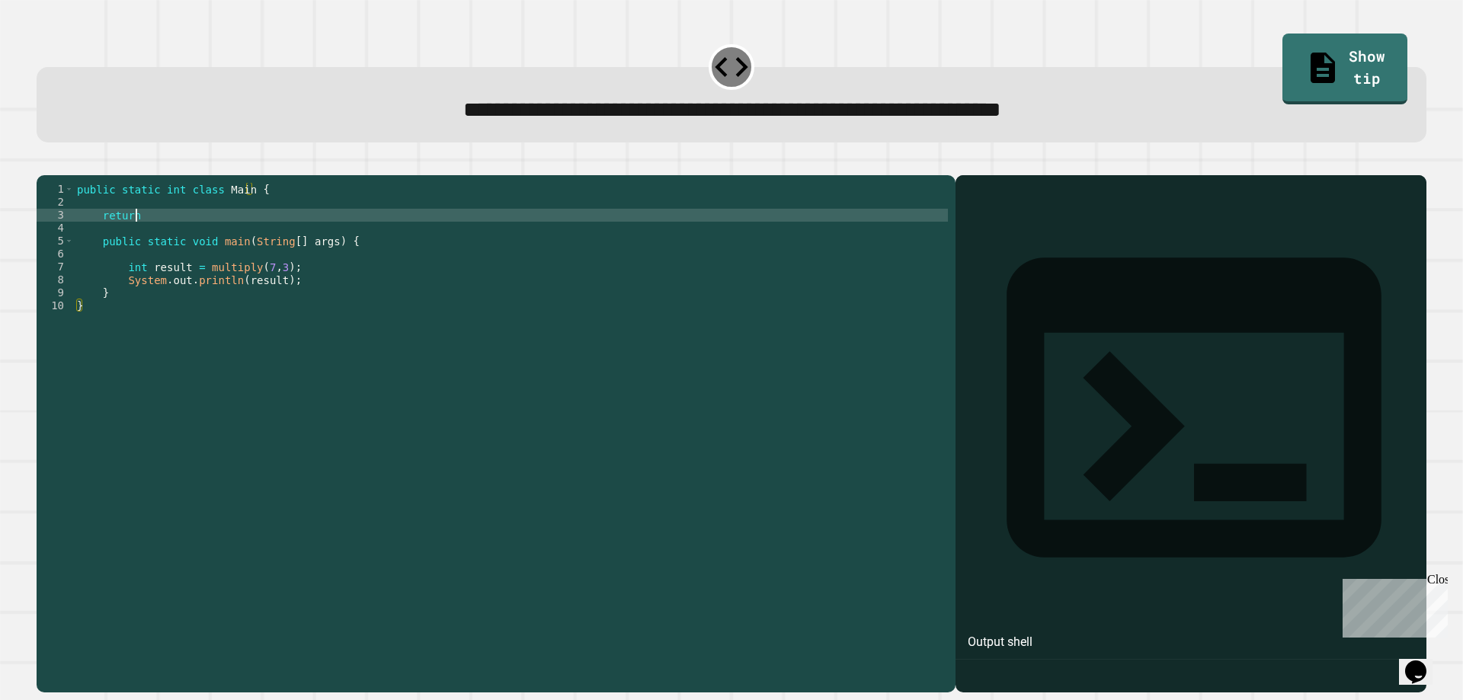
click at [199, 239] on div "public static int class Main { return public static void main ( String [ ] args…" at bounding box center [511, 416] width 874 height 466
click at [44, 163] on icon "button" at bounding box center [44, 163] width 0 height 0
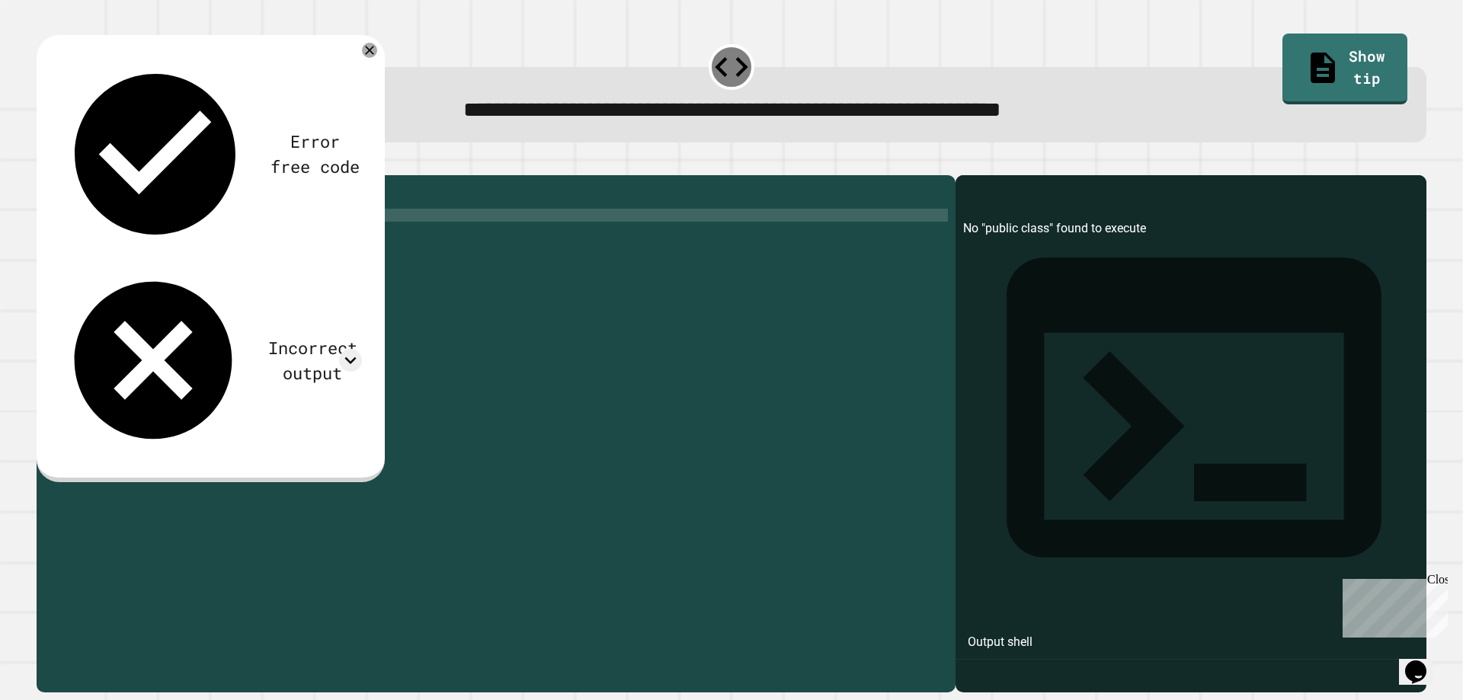
click at [44, 163] on button "button" at bounding box center [44, 163] width 0 height 0
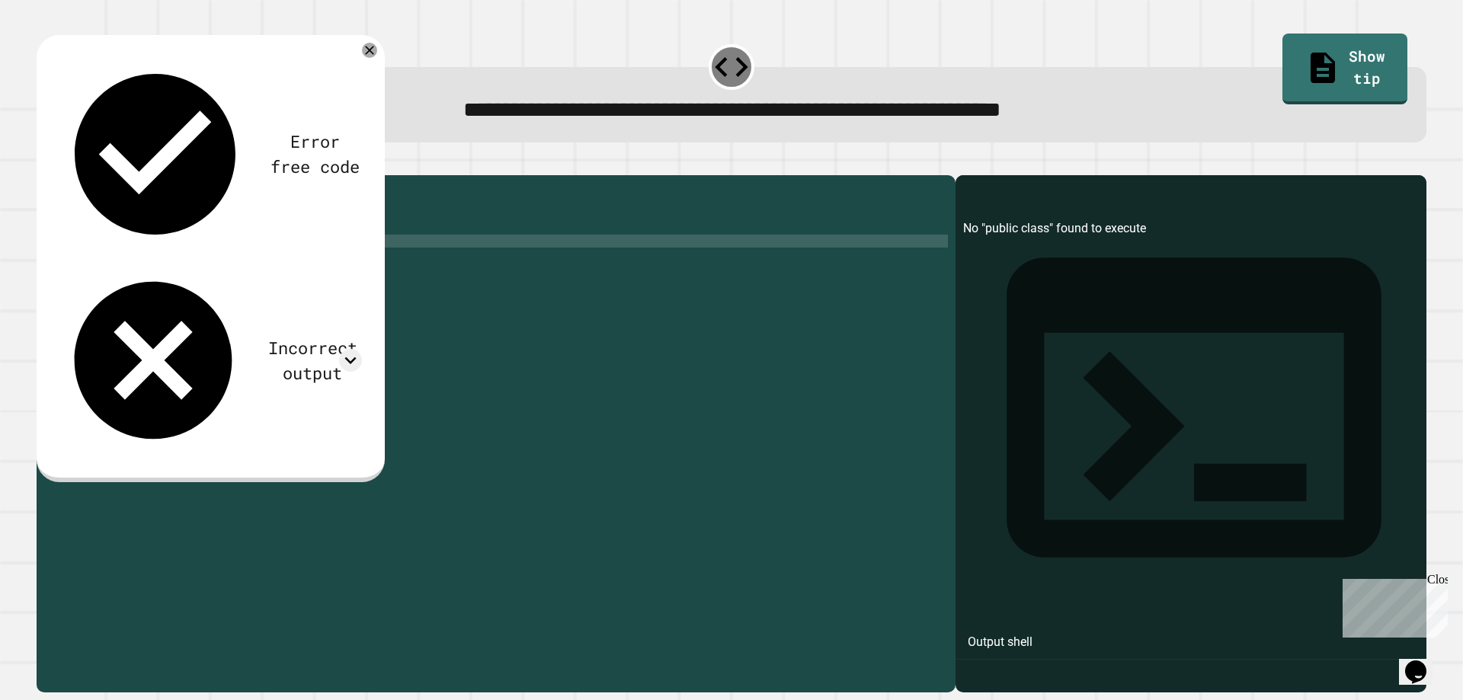
click at [143, 265] on div "public static int class Main { return ( musliple ( x , y )) ; public static voi…" at bounding box center [511, 416] width 874 height 466
click at [188, 205] on div "public static int class Main { return ( musliple ( x , y )) ; public static voi…" at bounding box center [511, 403] width 874 height 440
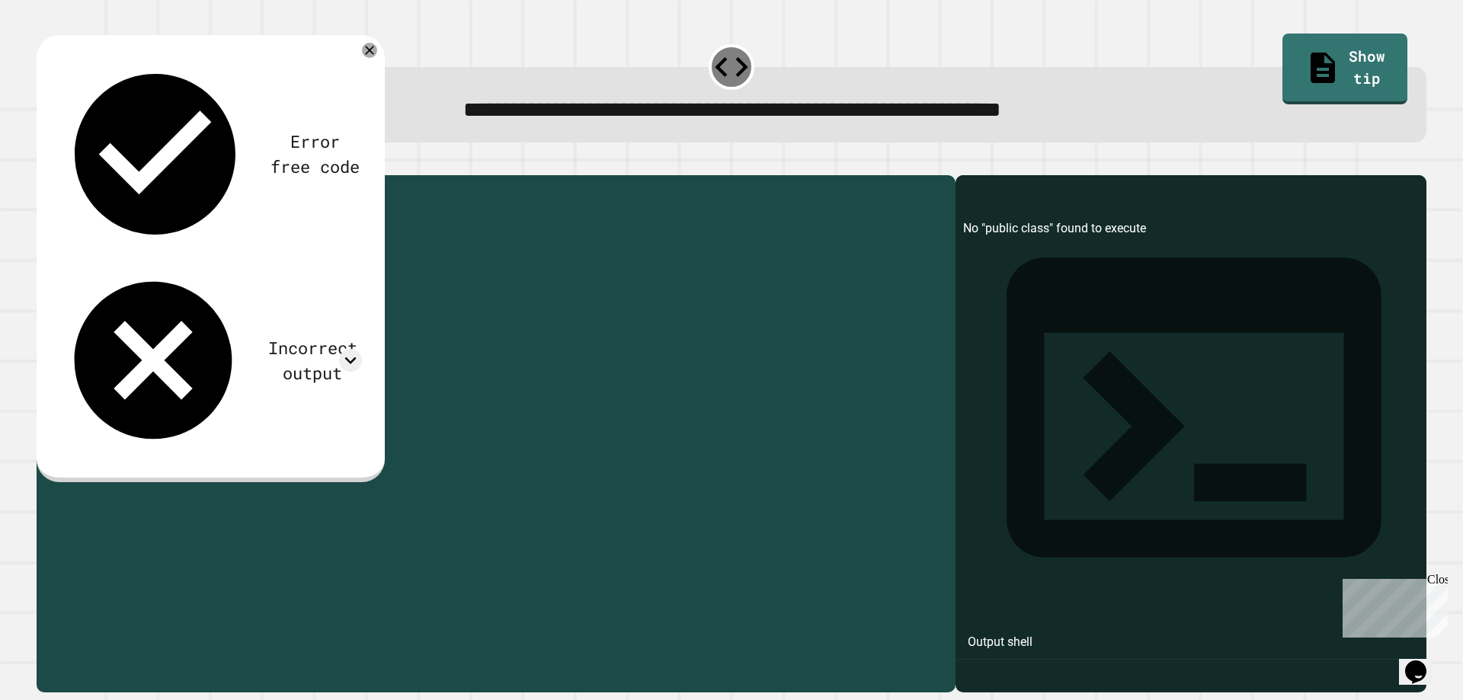
click at [188, 205] on div "public static int class Main { return ( musliple ( x , y )) ; public static voi…" at bounding box center [511, 403] width 874 height 440
click at [189, 205] on div "public static int class Main { return ( musliple ( x , y )) ; public static voi…" at bounding box center [511, 403] width 874 height 440
click at [197, 213] on div "public static int class Main { return ( musliple ( x , y )) ; public static voi…" at bounding box center [511, 416] width 874 height 466
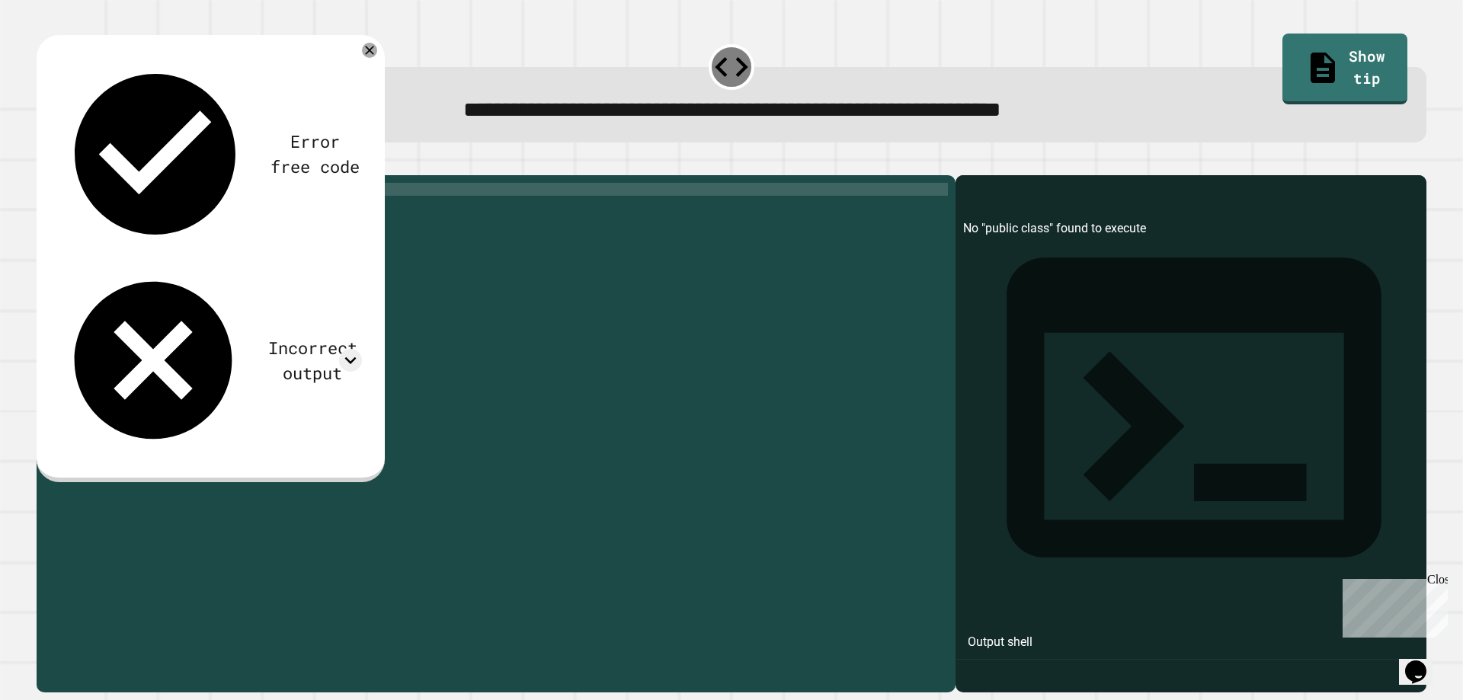
click at [44, 163] on button "button" at bounding box center [44, 163] width 0 height 0
click at [197, 214] on div "public static int Main { return ( musliple ( x , y )) ; public static void main…" at bounding box center [511, 416] width 874 height 466
click at [40, 166] on div at bounding box center [732, 166] width 1390 height 18
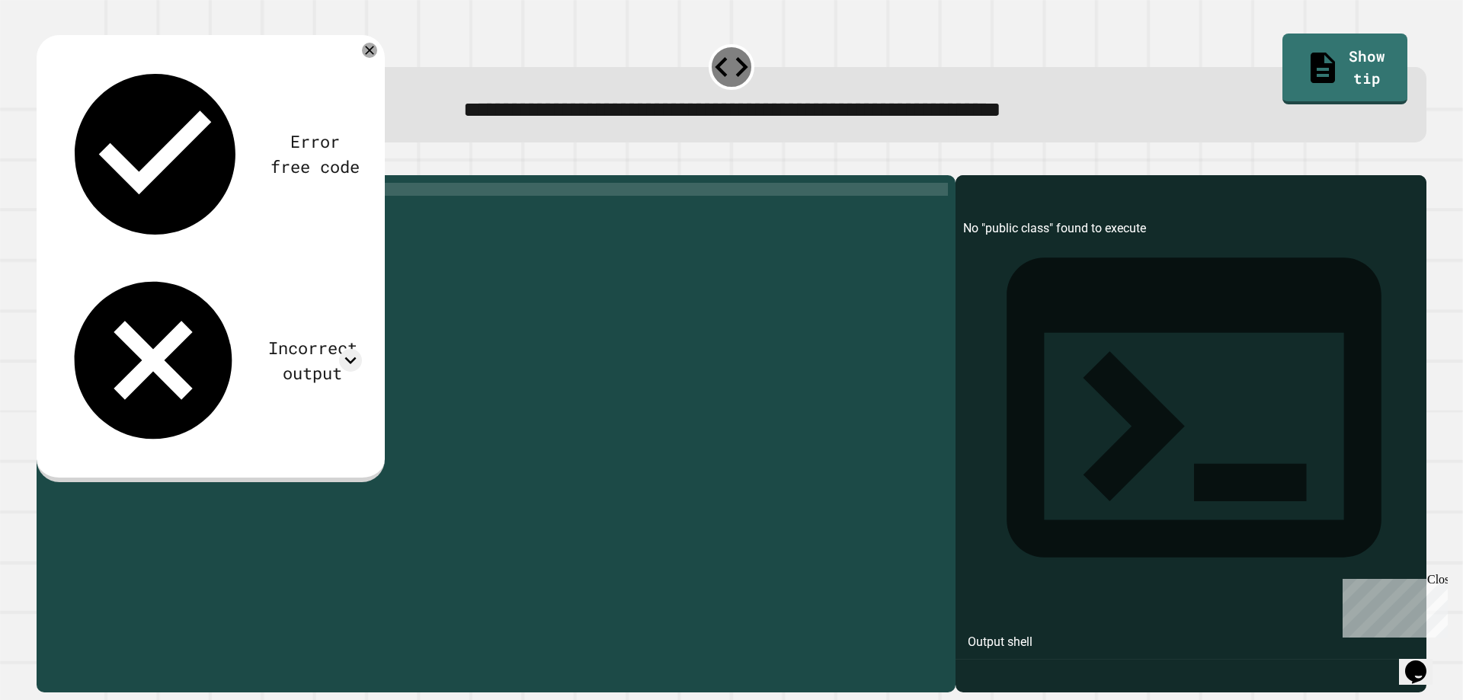
click at [181, 211] on div "public static int { return ( musliple ( x , y )) ; public static void main ( St…" at bounding box center [511, 416] width 874 height 466
click at [44, 163] on icon "button" at bounding box center [44, 163] width 0 height 0
click at [234, 217] on div "public static int multiple { return ( musliple ( x , y )) ; public static void …" at bounding box center [511, 416] width 874 height 466
click at [231, 213] on div "public static int multiple { return ( musliple ( x , y )) ; public static void …" at bounding box center [511, 416] width 874 height 466
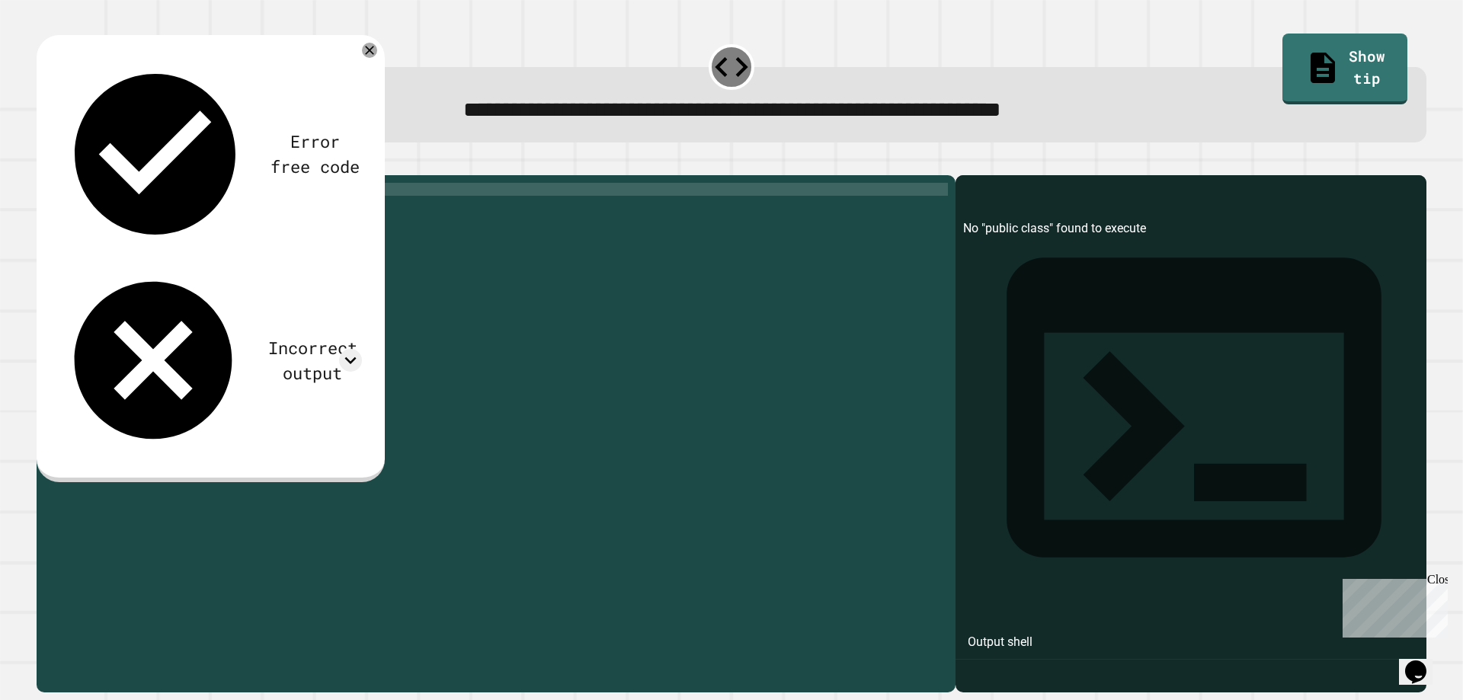
type textarea "**********"
click at [44, 163] on button "button" at bounding box center [44, 163] width 0 height 0
